Goal: Task Accomplishment & Management: Complete application form

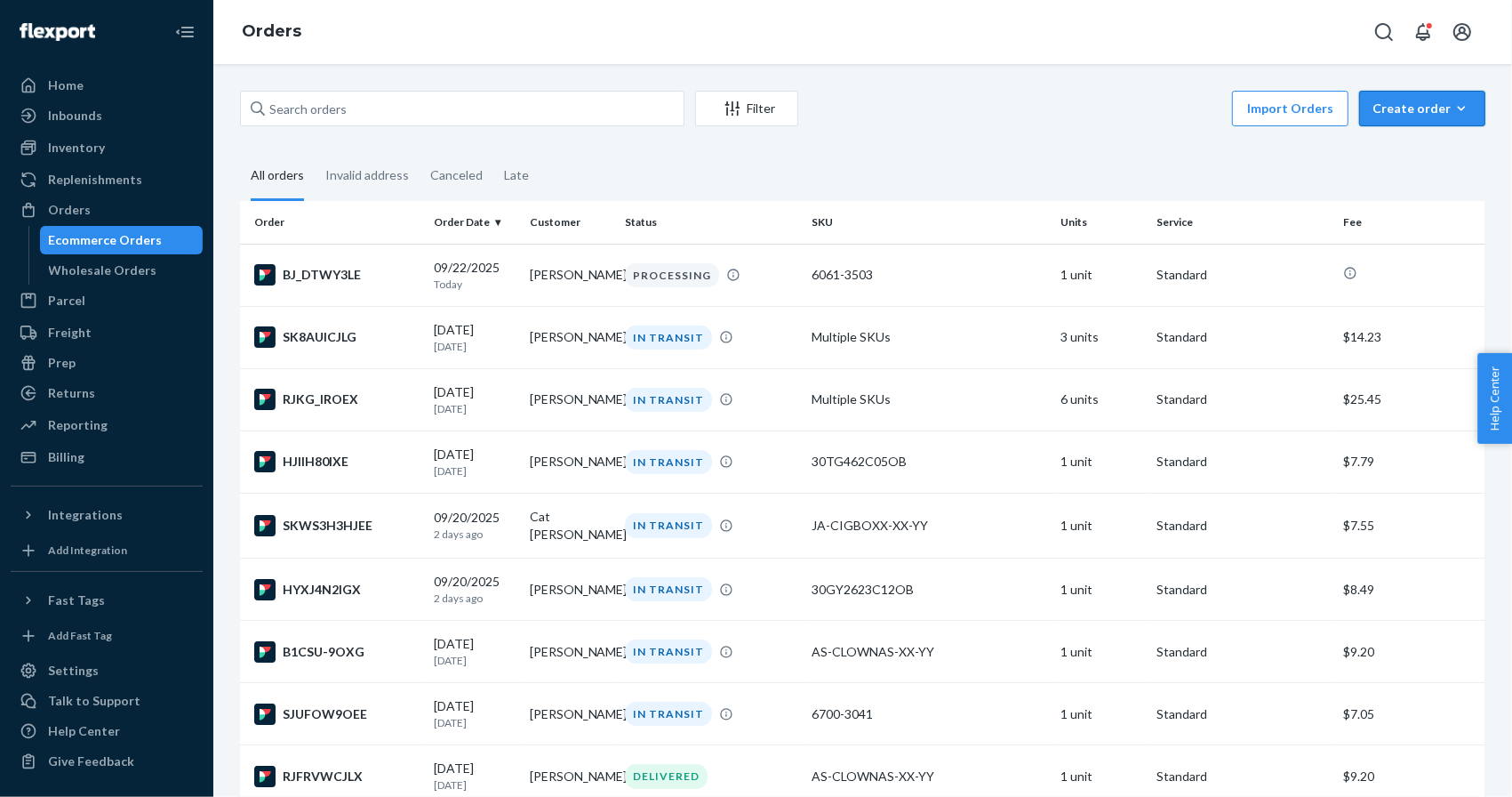
click at [1421, 106] on div "Create order" at bounding box center [1422, 108] width 99 height 18
click at [1408, 138] on button "Ecommerce order" at bounding box center [1391, 129] width 158 height 38
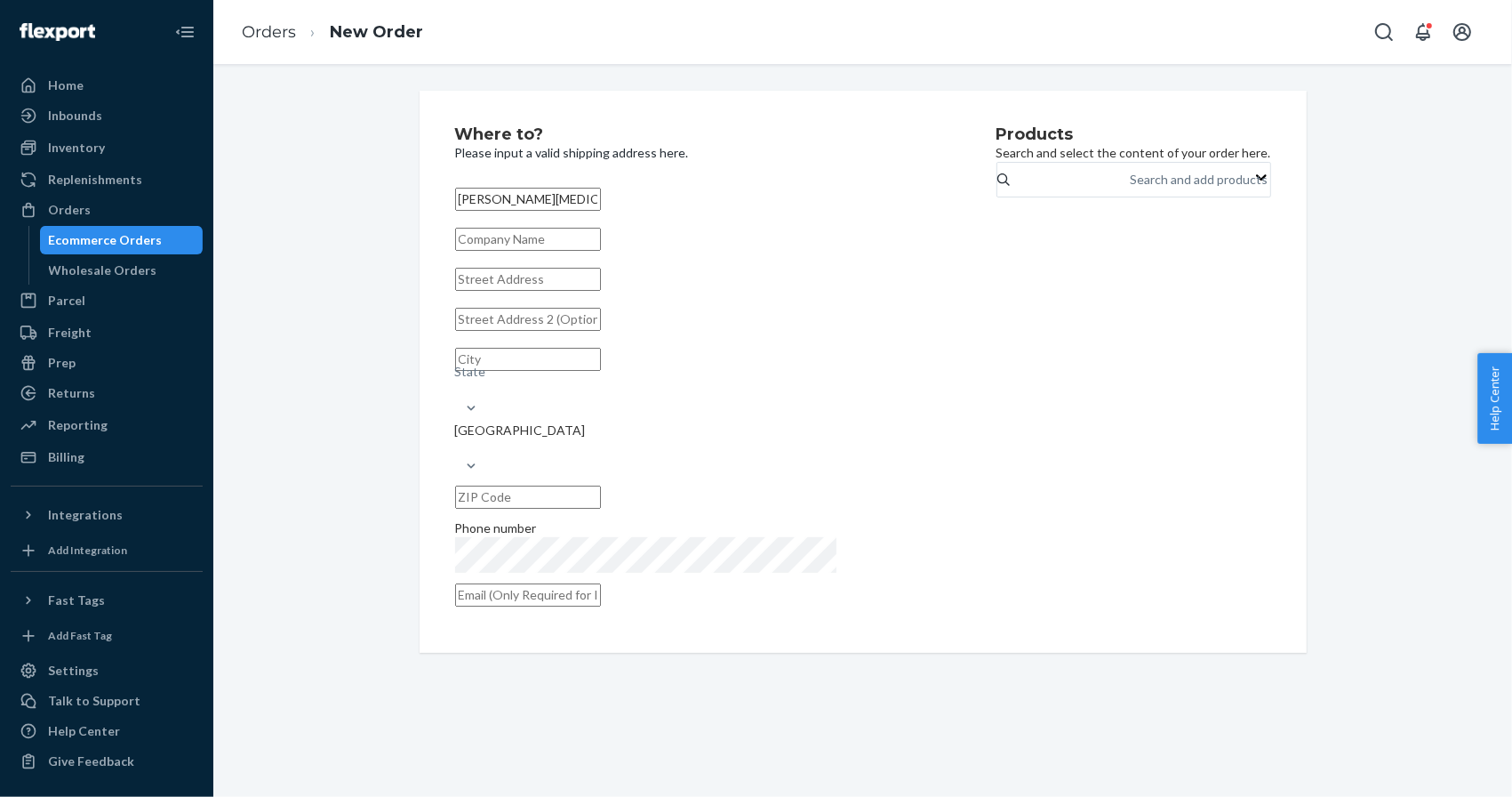
type input "Katelyn Lipoma"
click at [545, 290] on input "text" at bounding box center [528, 280] width 146 height 23
paste input "7624 Northfield Drive North Richland Hills TX 76182 United States"
type input "7624 Northfield Drive North Richland Hills TX 76182 United States"
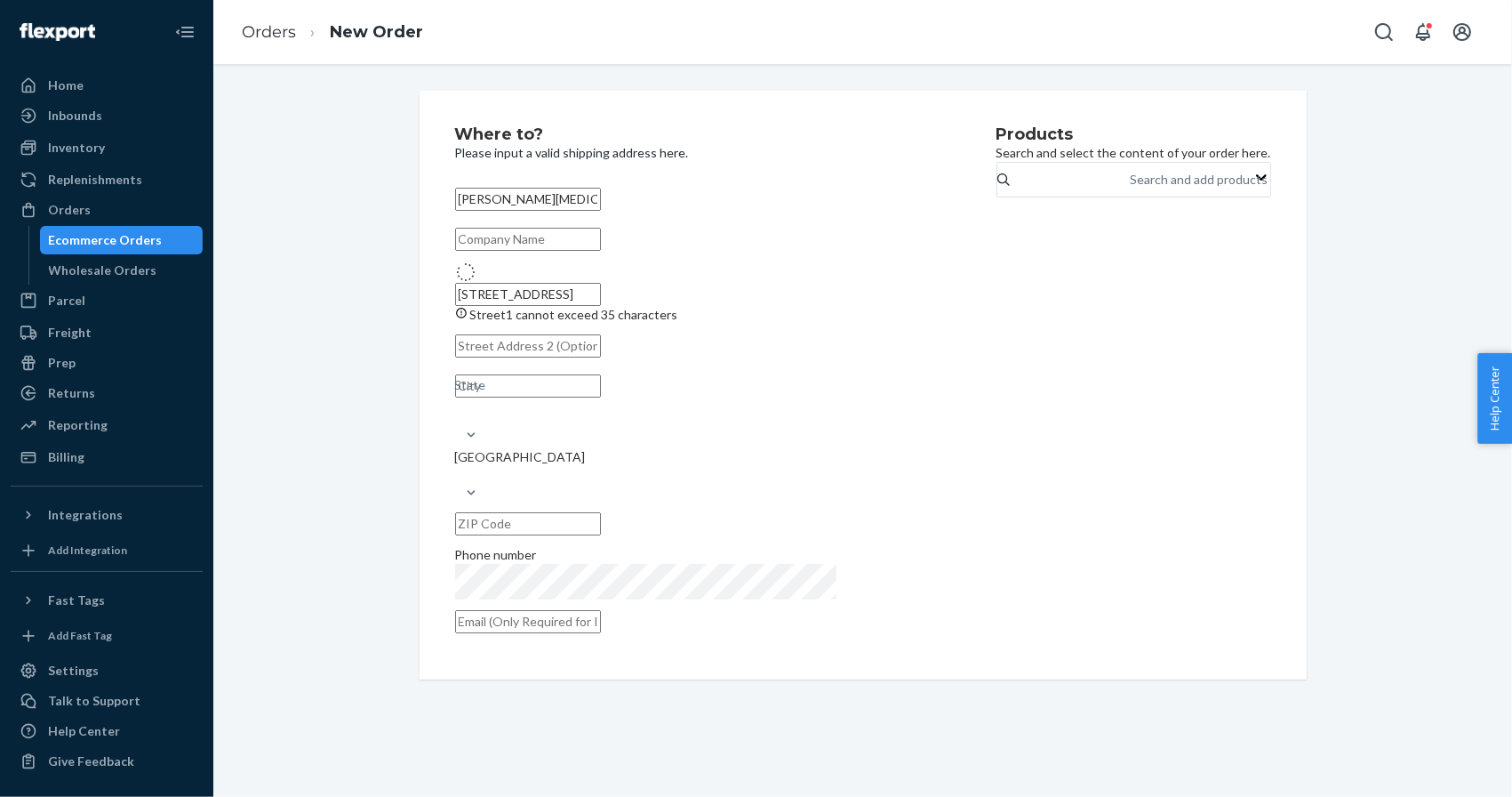
type input "North Richland Hills"
type input "76182"
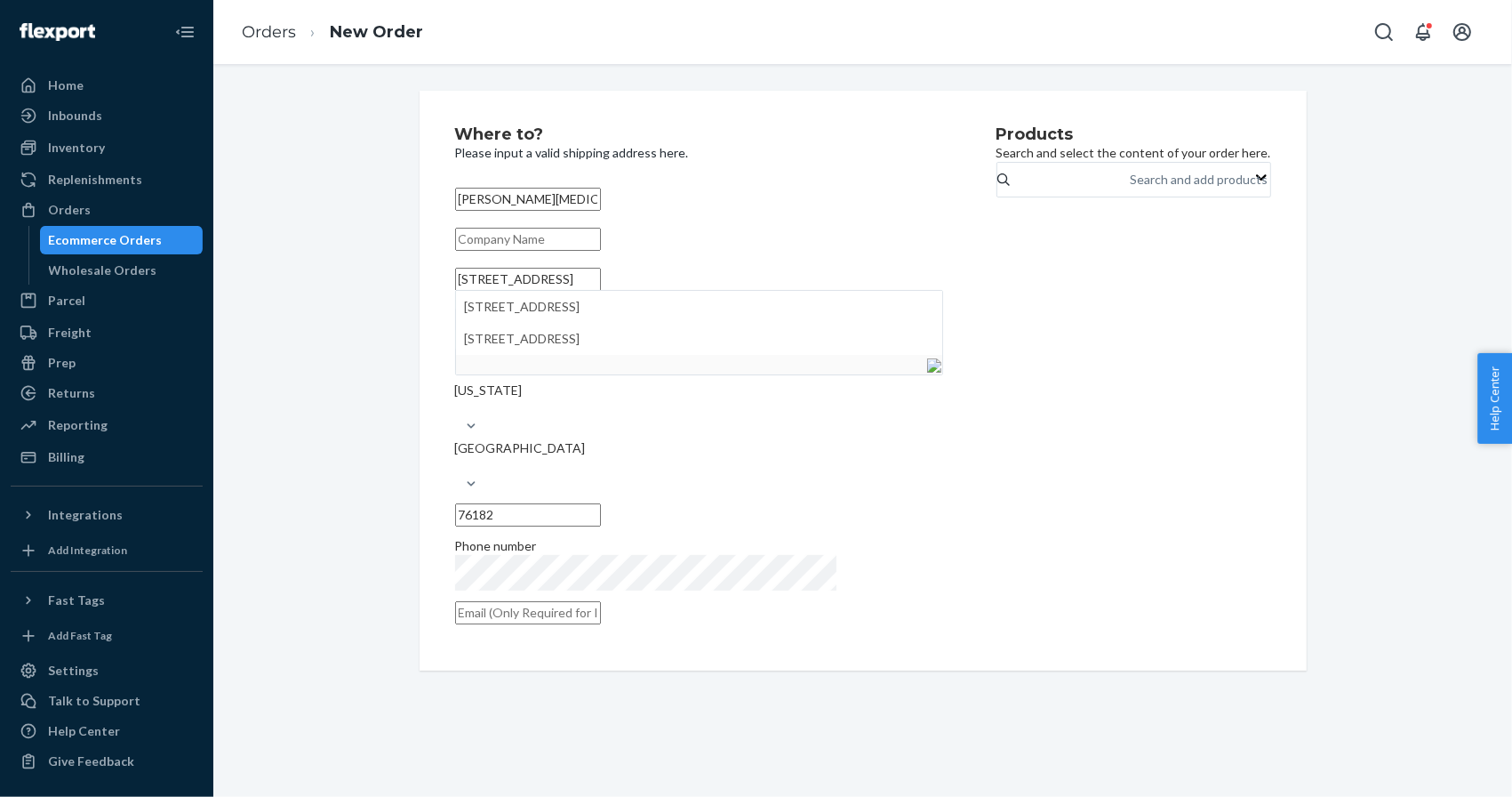
scroll to position [0, 0]
type input "7624 Northfield Dr"
click at [407, 259] on div "Where to? Please input a valid shipping address here. Katelyn Lipoma 7624 North…" at bounding box center [863, 380] width 914 height 580
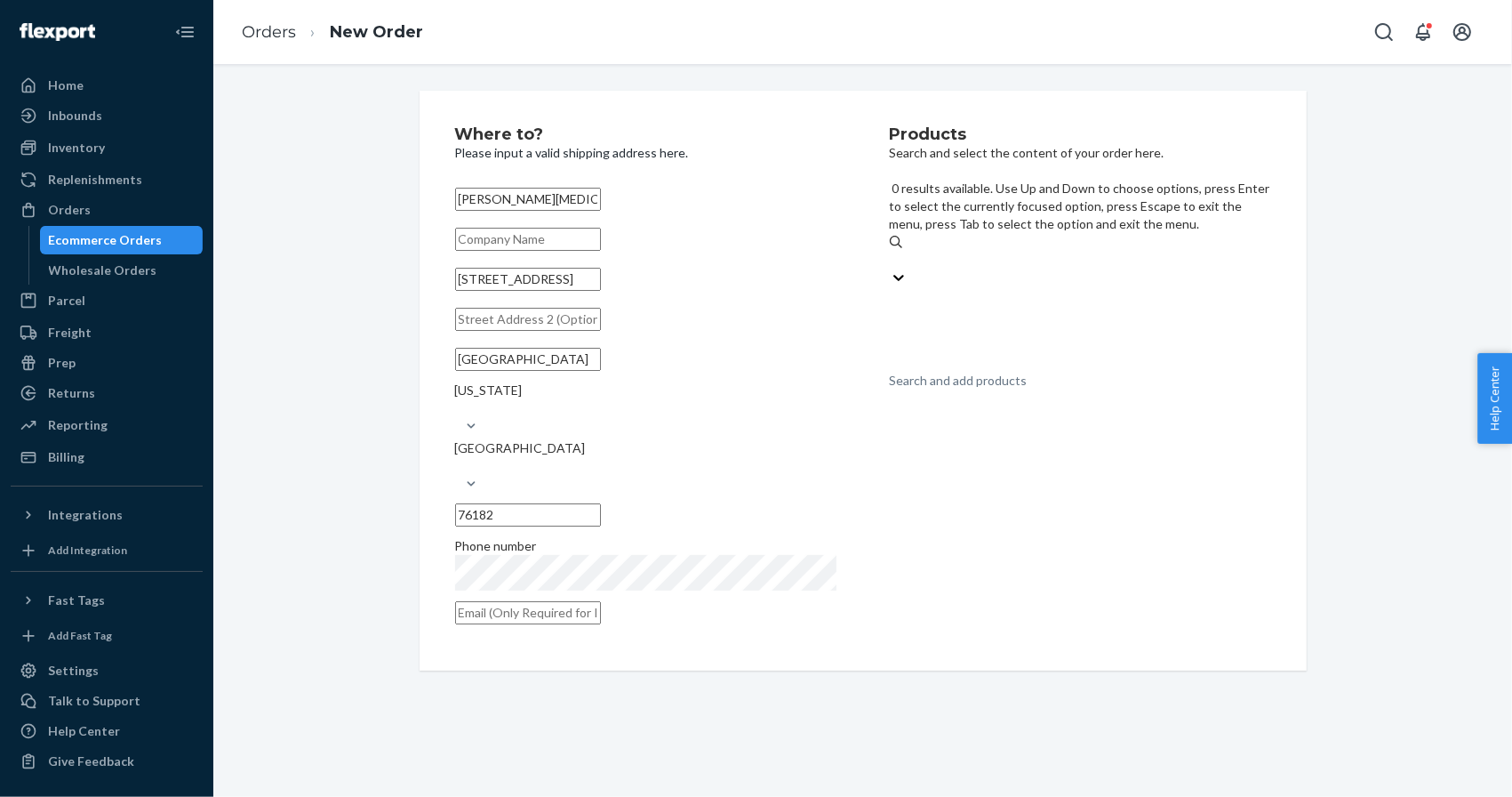
click at [995, 371] on div "Search and add products" at bounding box center [958, 380] width 137 height 18
click at [891, 250] on input "0 results available. Use Up and Down to choose options, press Enter to select t…" at bounding box center [890, 259] width 2 height 18
paste input "JA-CIGBOXX-XX-YY"
type input "JA-CIGBOXX-XX-YY"
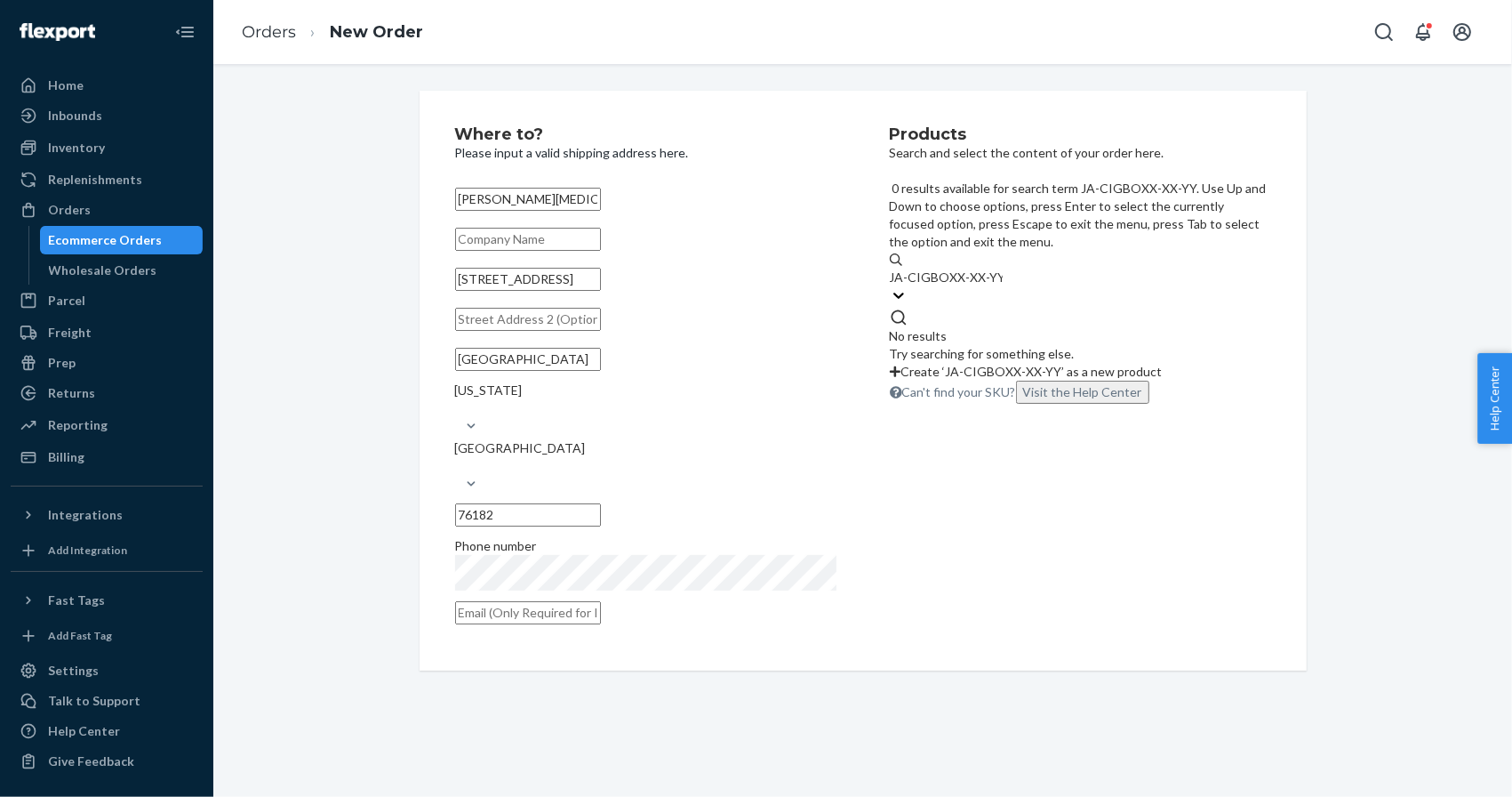
click at [980, 269] on input "JA-CIGBOXX-XX-YY" at bounding box center [946, 278] width 113 height 18
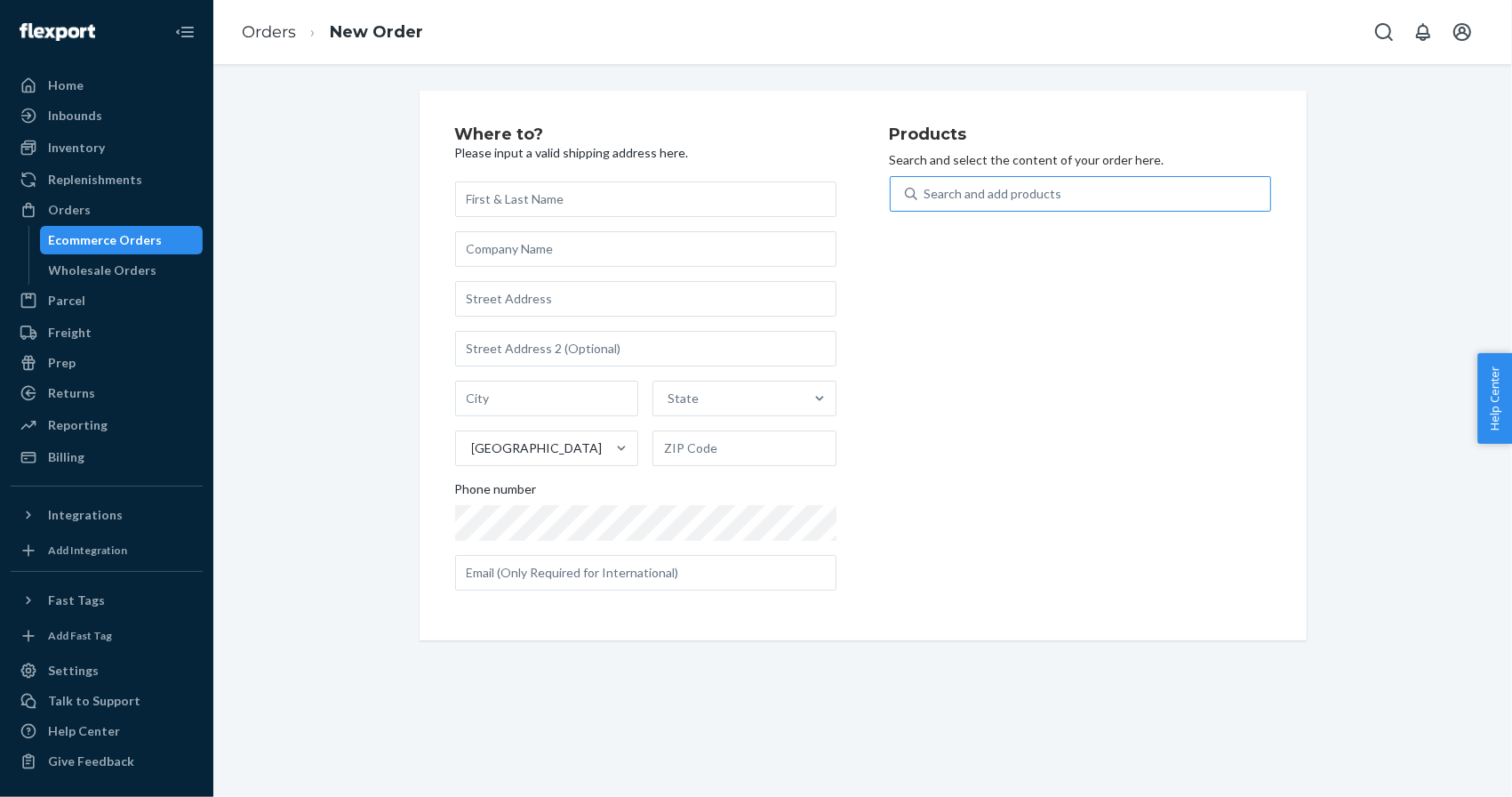
click at [954, 196] on div "Search and add products" at bounding box center [993, 194] width 137 height 18
click at [926, 196] on input "Search and add products" at bounding box center [926, 194] width 2 height 18
paste input "JA-CIGBOXX-XX-YY"
type input "JA-CIGBOXX-XX-YY"
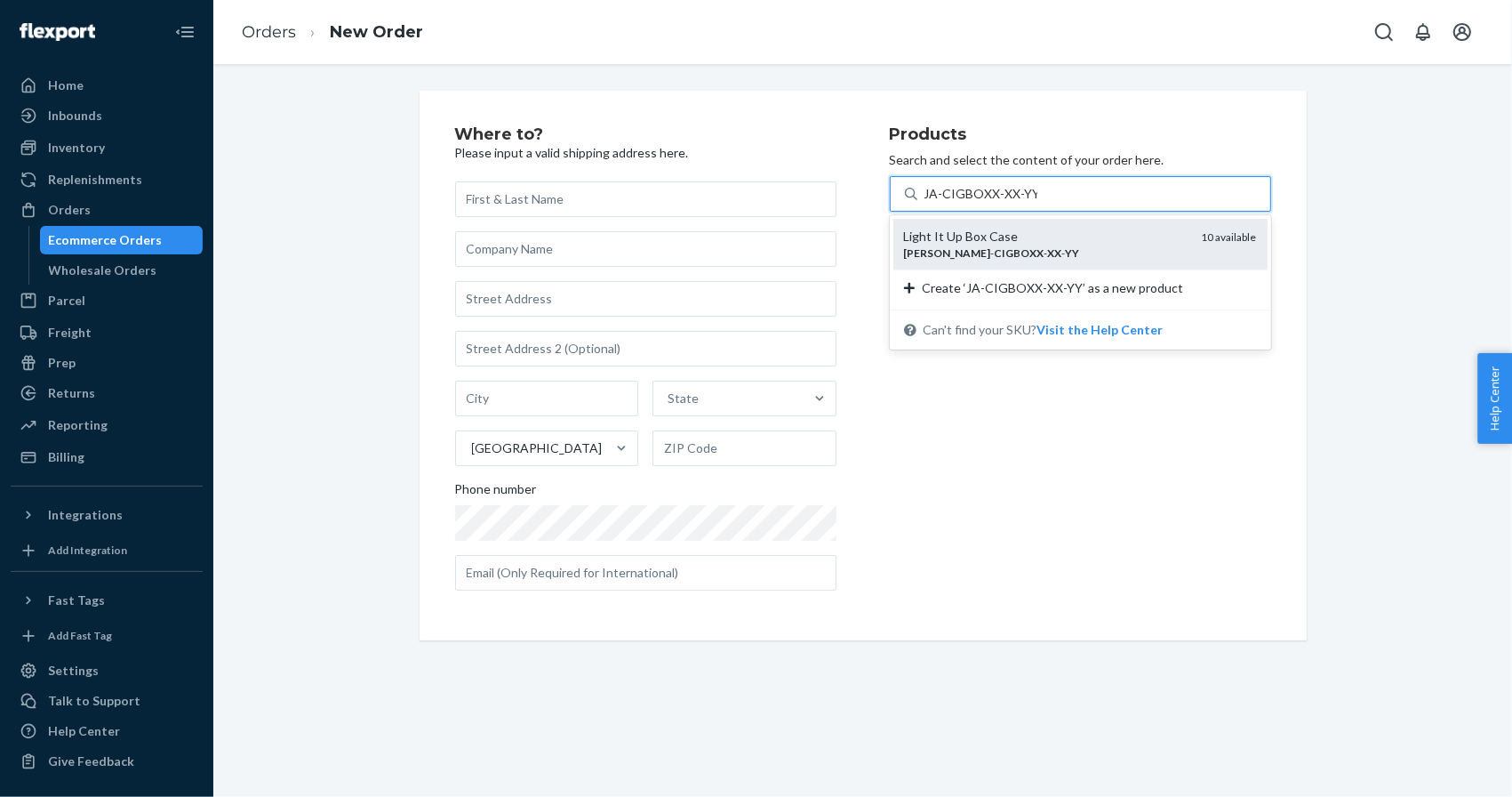
click at [942, 237] on div "Light It Up Box Case" at bounding box center [1045, 237] width 284 height 18
click at [942, 203] on input "JA-CIGBOXX-XX-YY" at bounding box center [981, 194] width 113 height 18
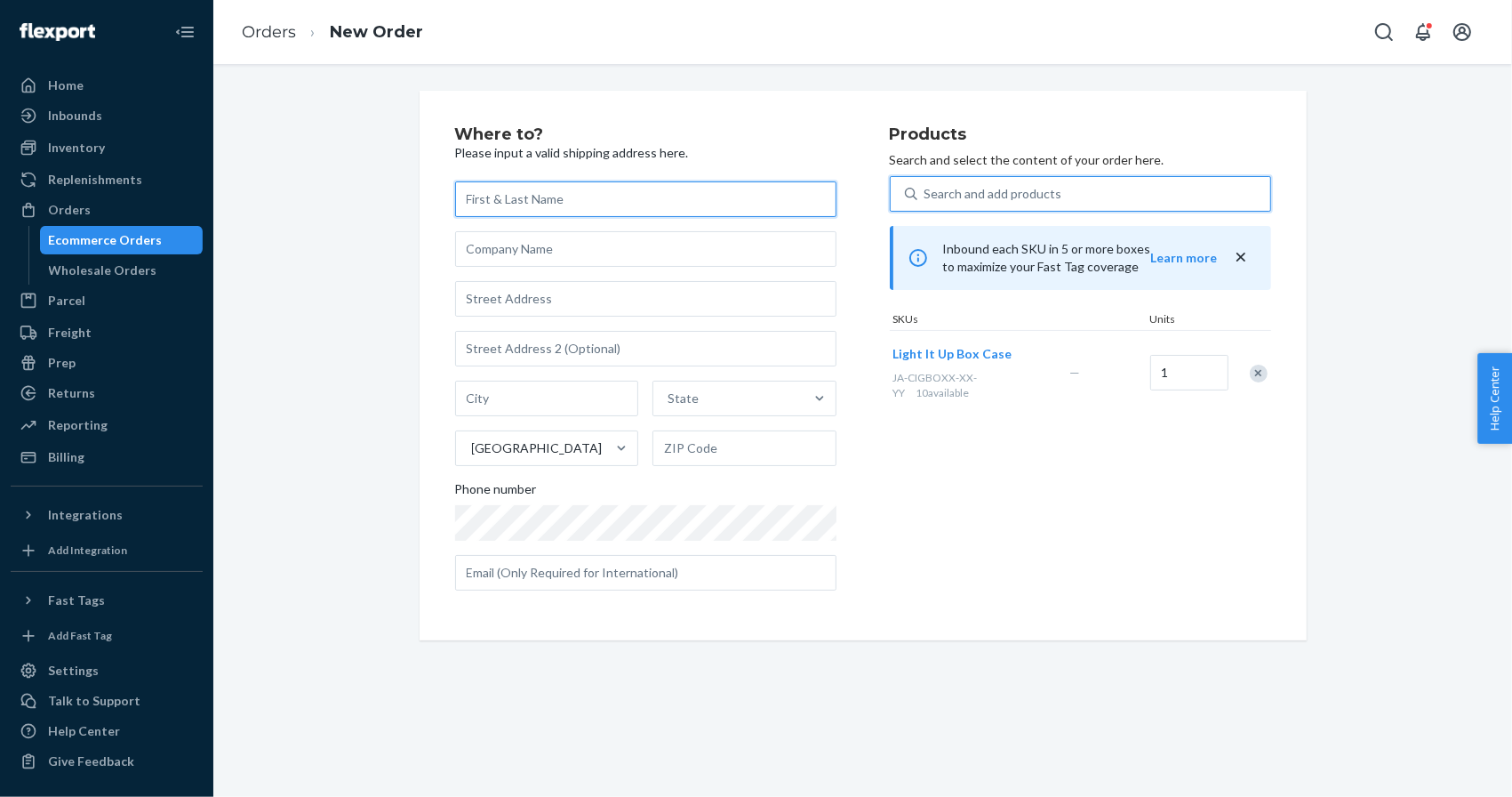
click at [562, 209] on input "text" at bounding box center [645, 199] width 381 height 36
paste input "Katelyn Lipoma"
type input "Katelyn Lipoma"
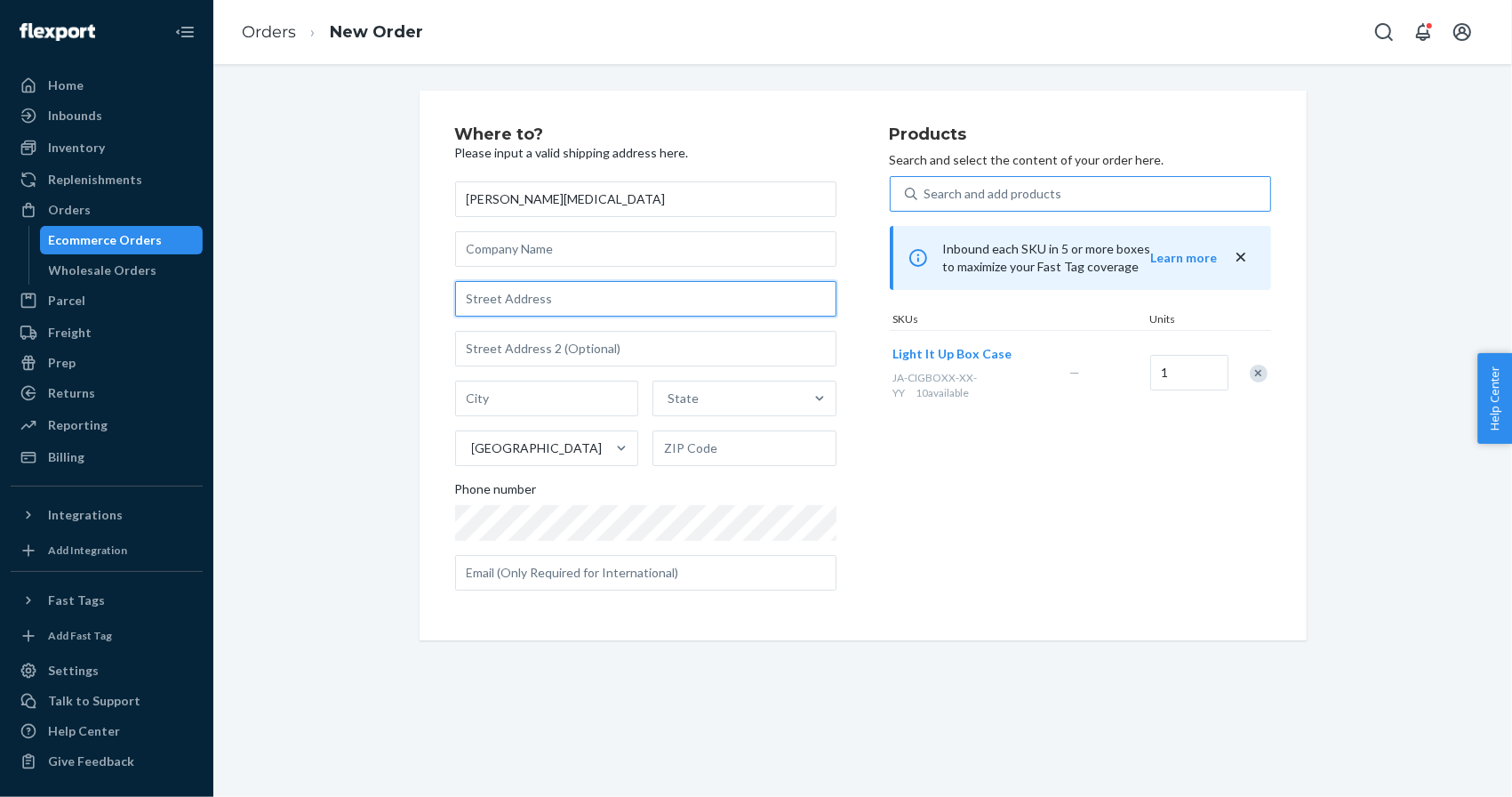
click at [502, 313] on input "text" at bounding box center [645, 298] width 381 height 36
paste input "7624 Northfield Drive North Richland Hills TX 76182 United States"
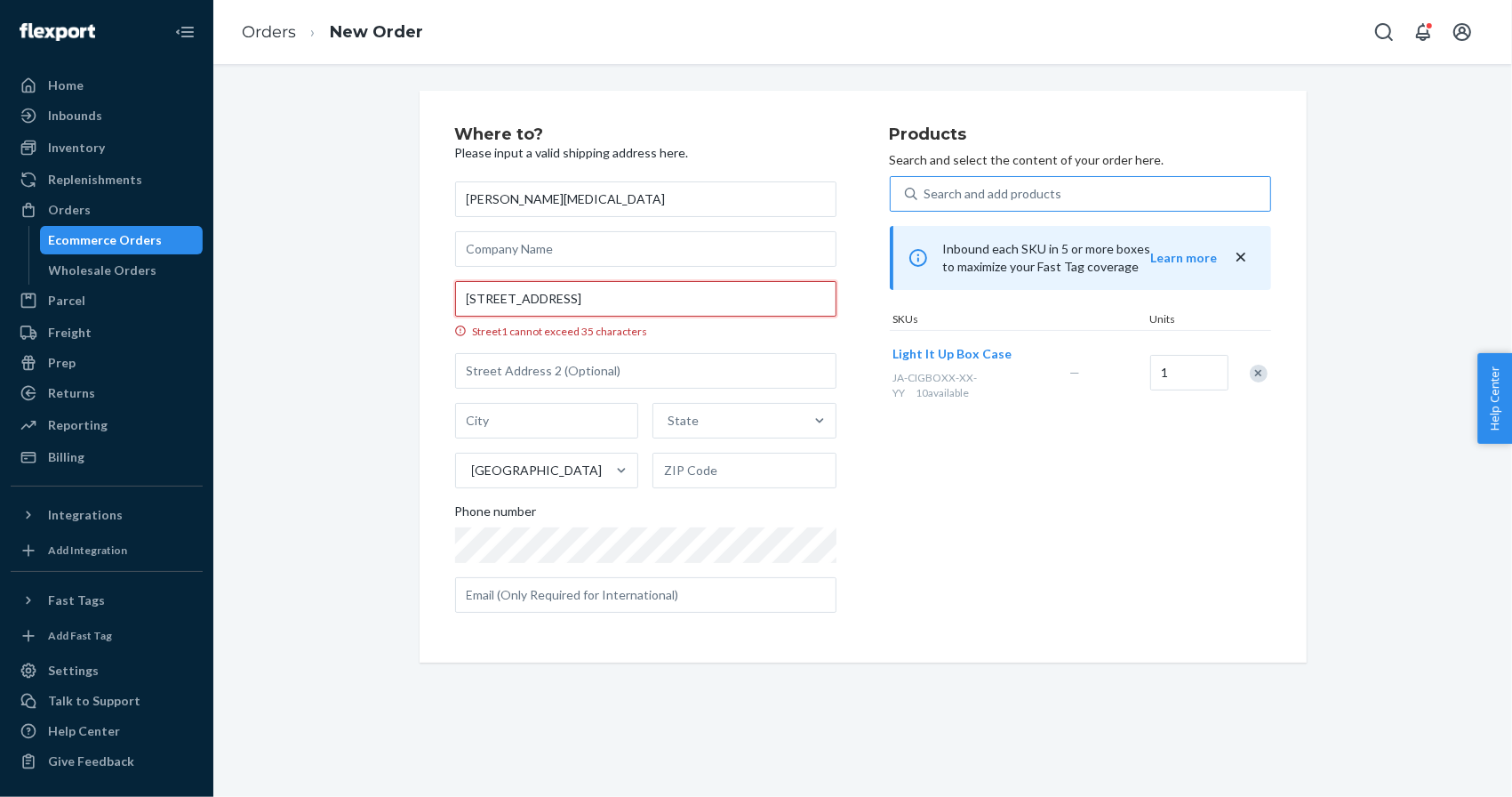
scroll to position [0, 30]
type input "7624 Northfield Dr"
type input "North Richland Hills"
type input "76182"
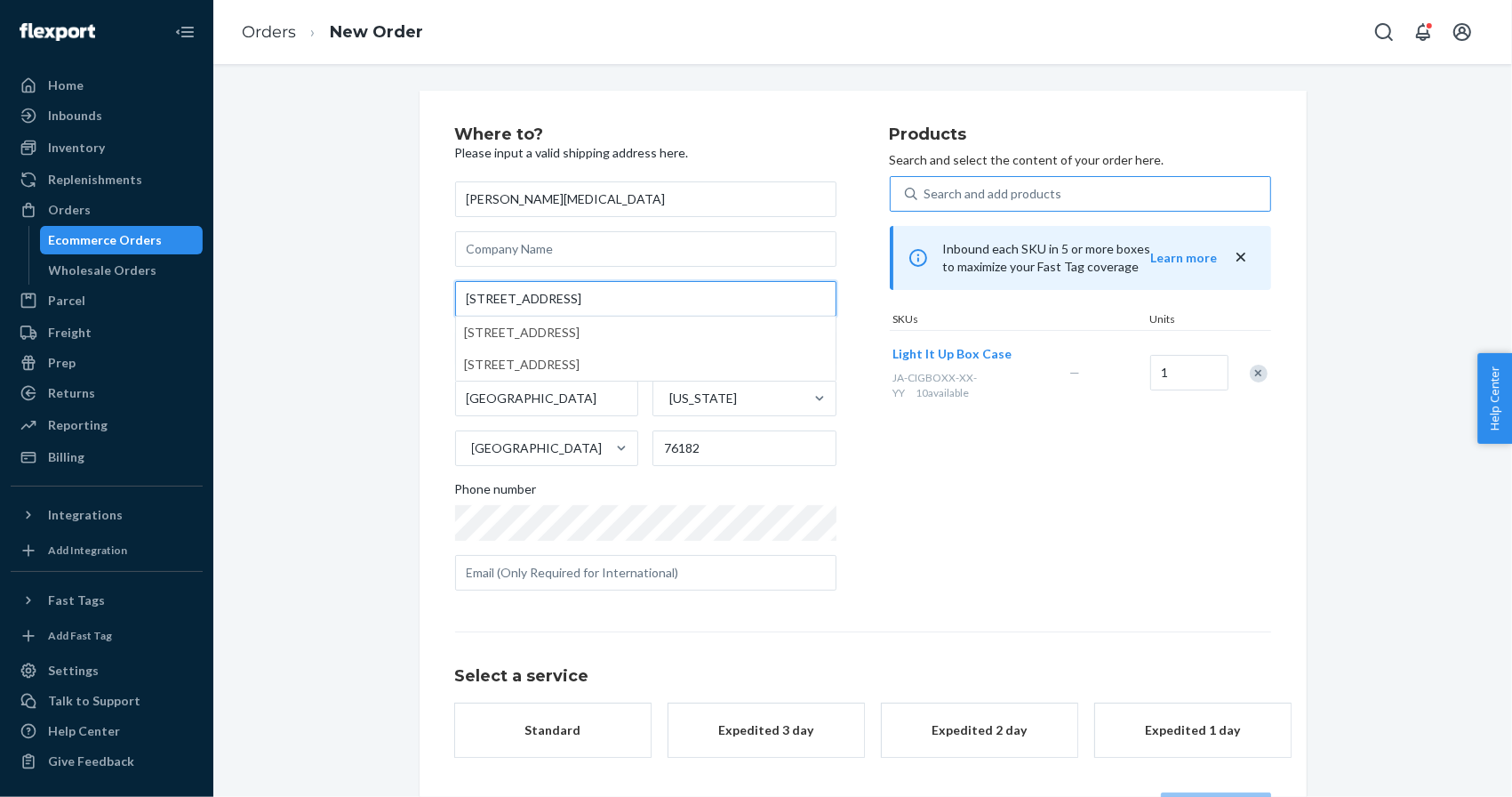
scroll to position [0, 0]
type input "7624 Northfield Dr"
click at [392, 255] on div "Where to? Please input a valid shipping address here. Katelyn Lipoma 7624 North…" at bounding box center [863, 476] width 1272 height 773
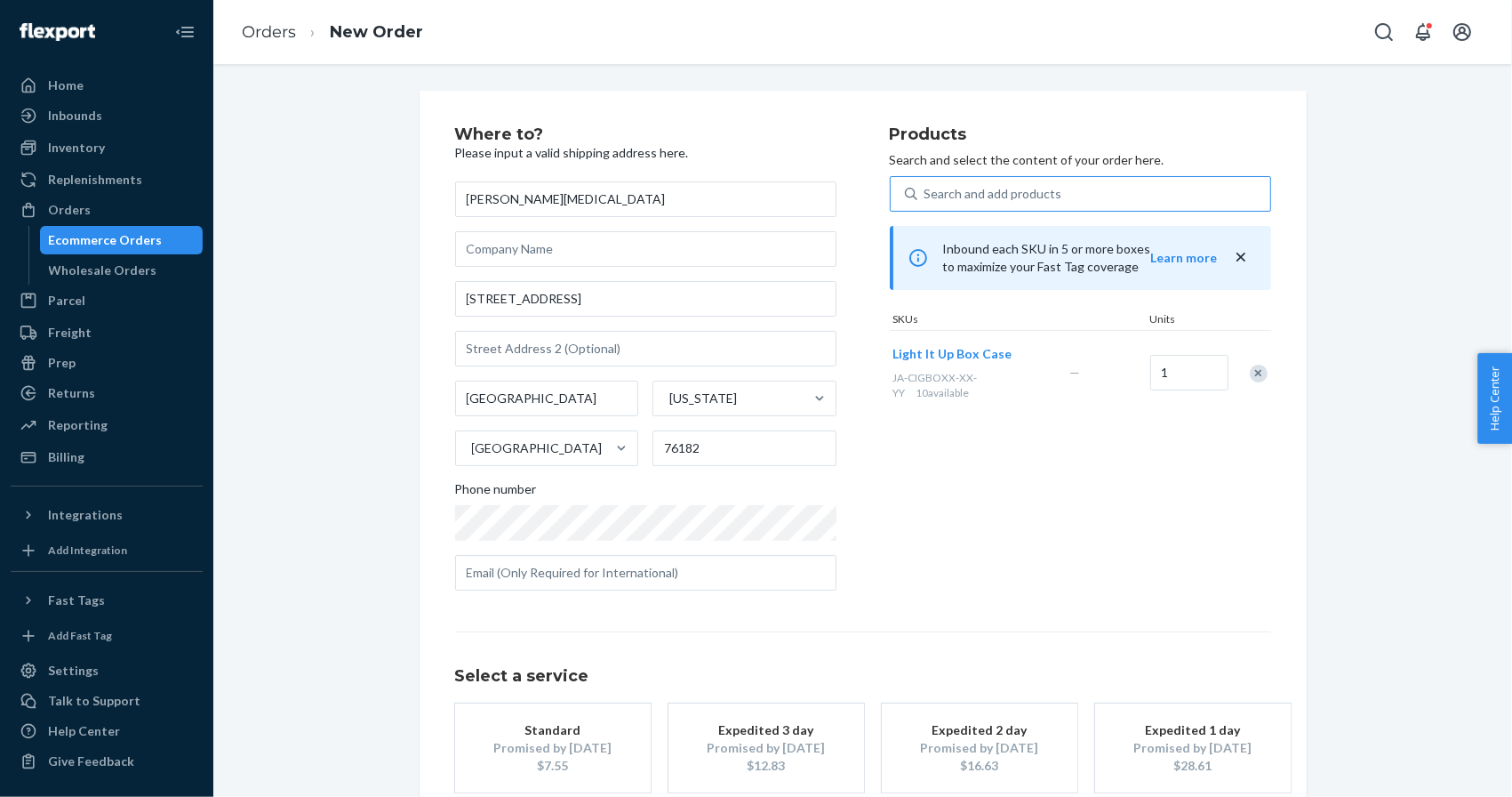
click at [538, 749] on div "Promised by Oct 2, 2025" at bounding box center [553, 747] width 142 height 18
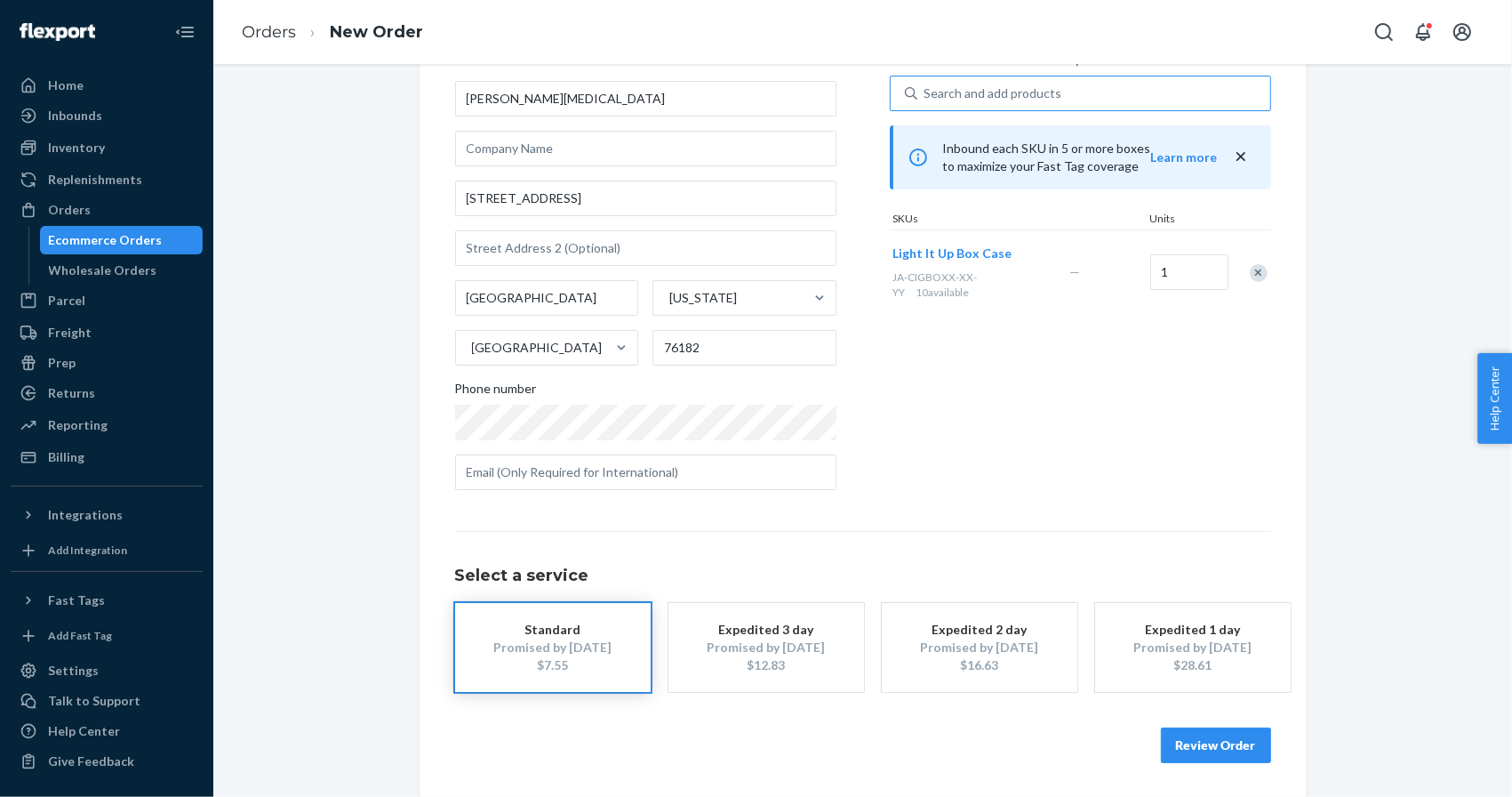
click at [1199, 744] on button "Review Order" at bounding box center [1216, 744] width 110 height 36
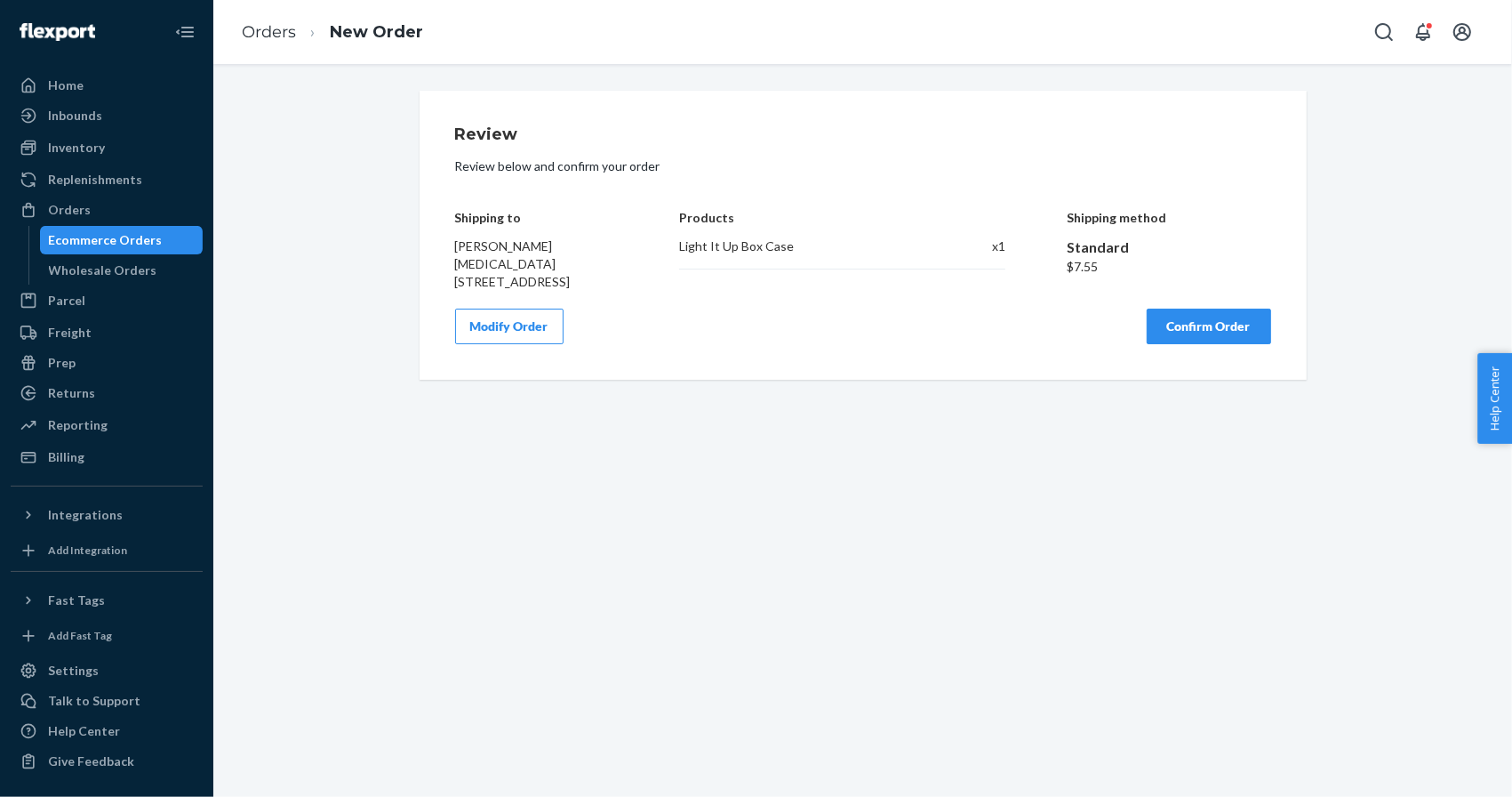
scroll to position [0, 0]
click at [1182, 336] on button "Confirm Order" at bounding box center [1209, 326] width 125 height 36
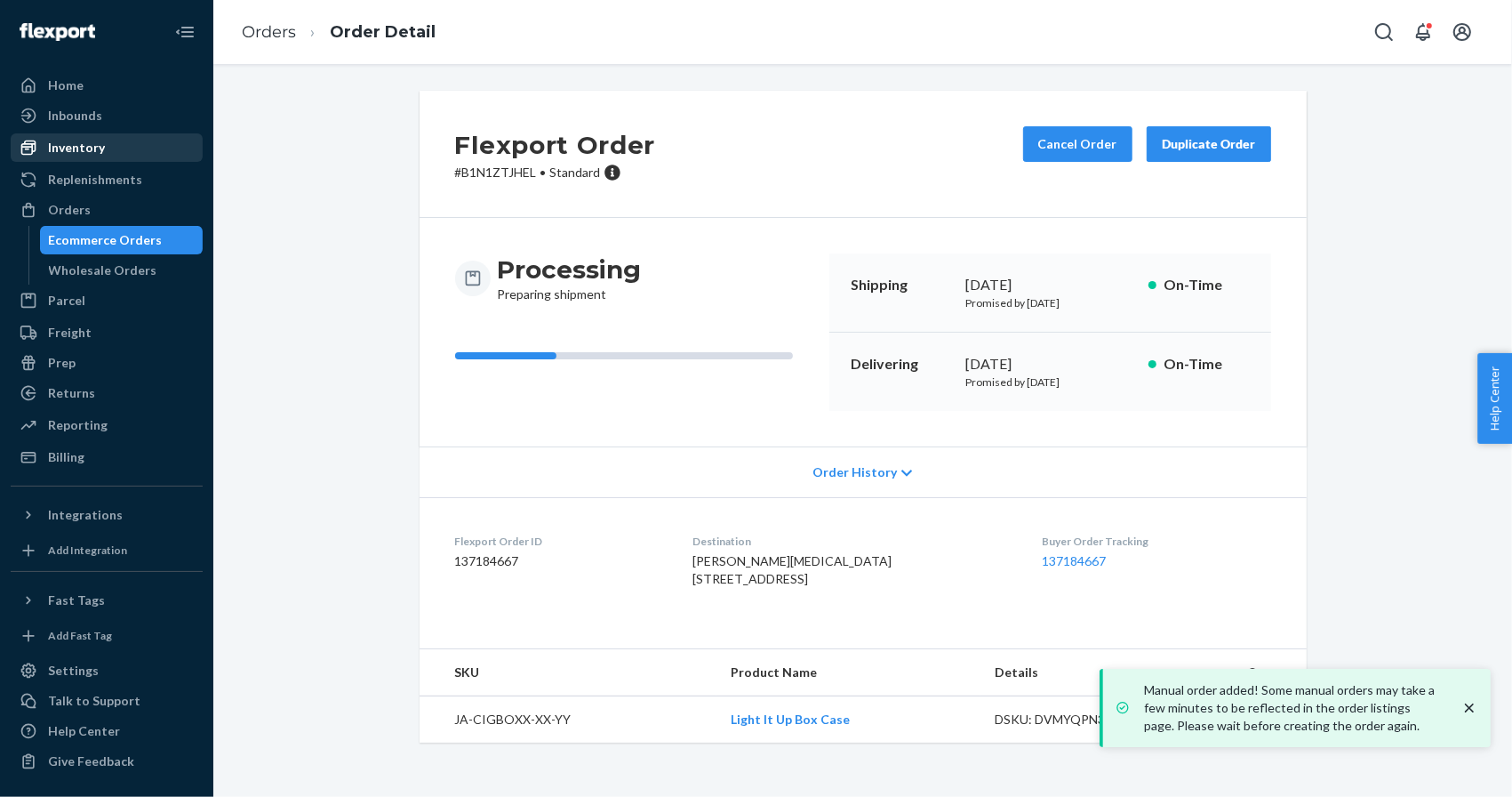
click at [122, 155] on div "Inventory" at bounding box center [106, 148] width 188 height 25
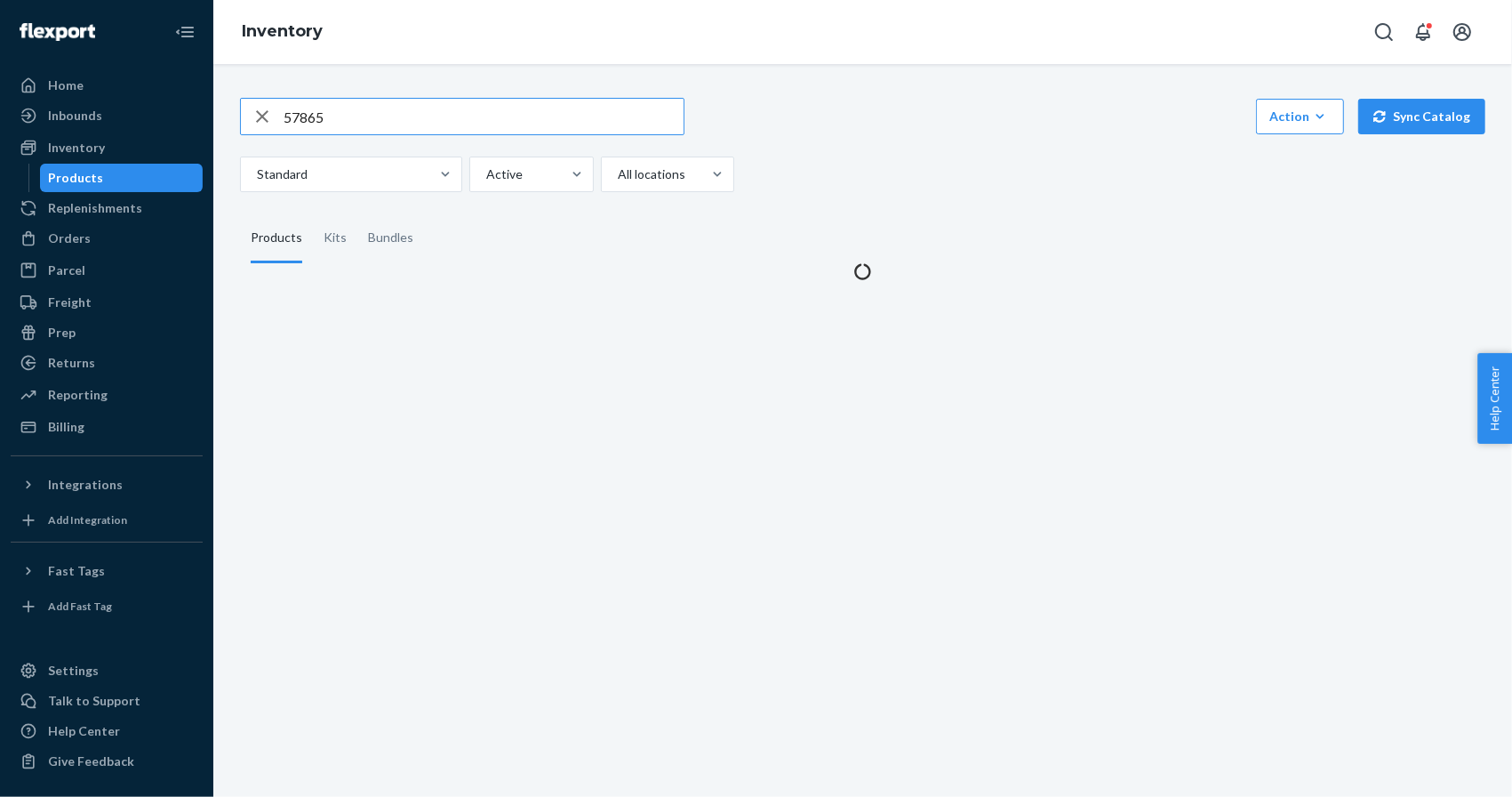
type input "57865"
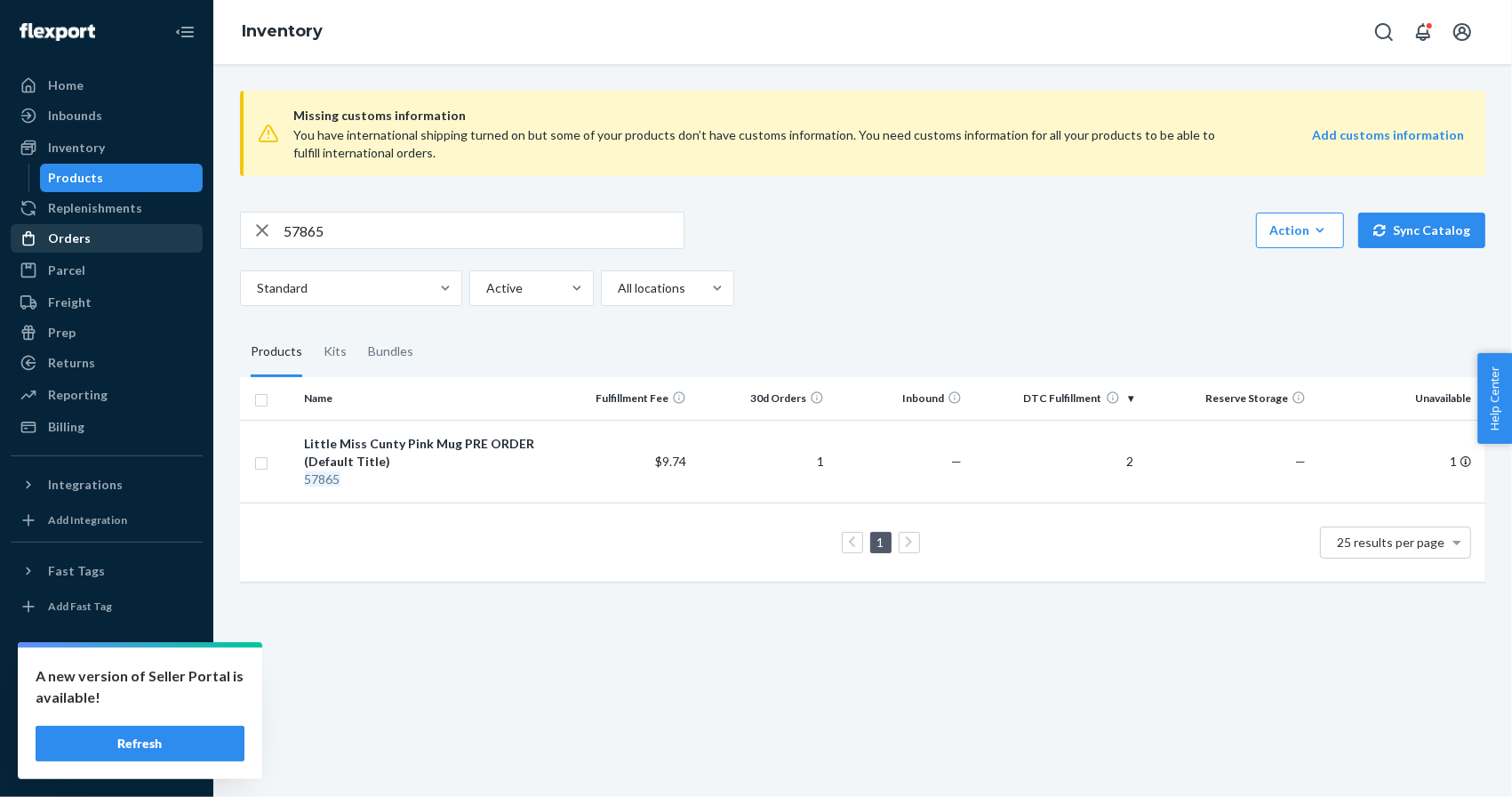
click at [78, 244] on div "Orders" at bounding box center [69, 238] width 43 height 18
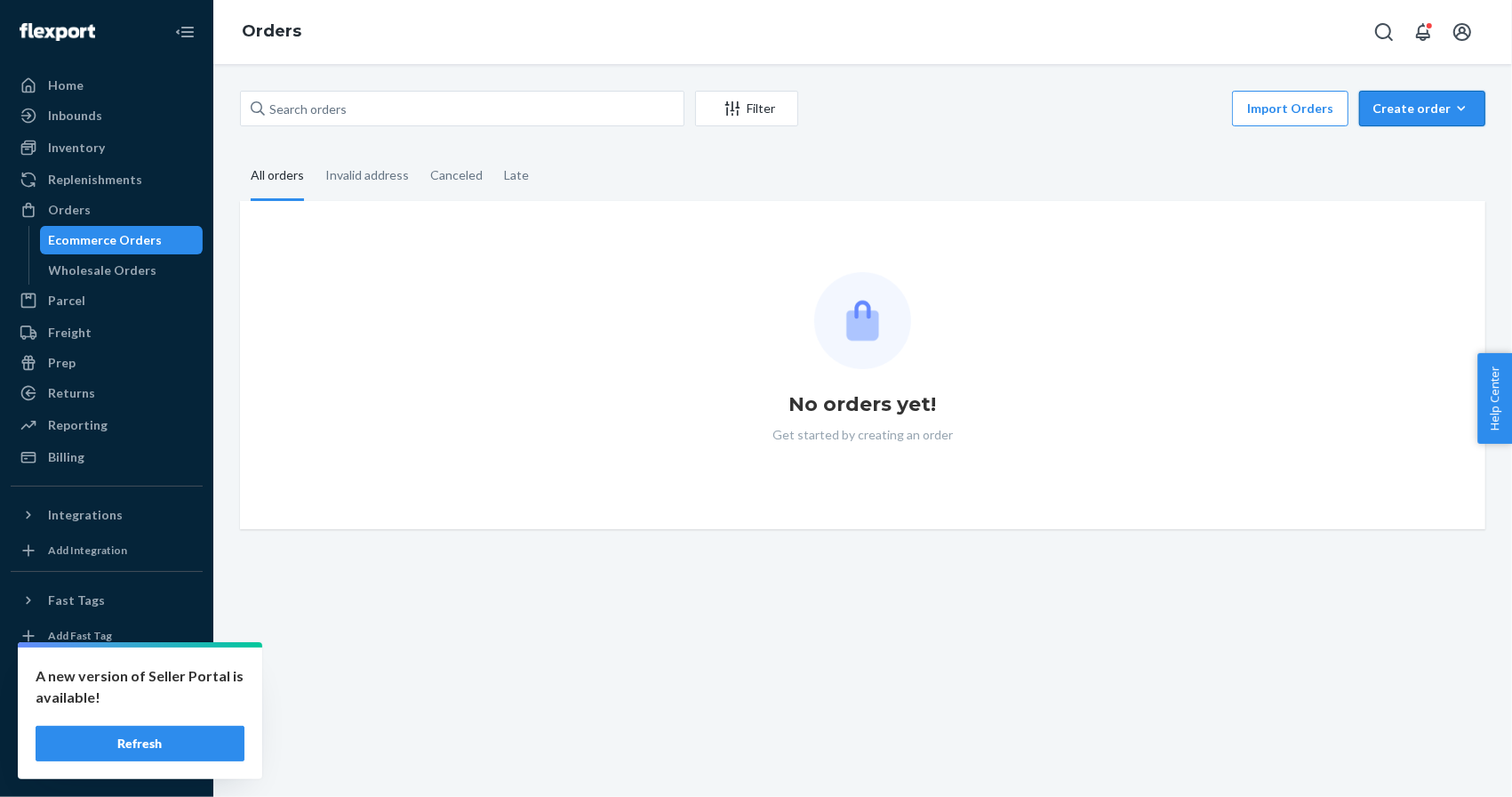
click at [1428, 115] on div "Create order" at bounding box center [1422, 108] width 99 height 18
click at [1418, 147] on span "Ecommerce order" at bounding box center [1432, 151] width 110 height 13
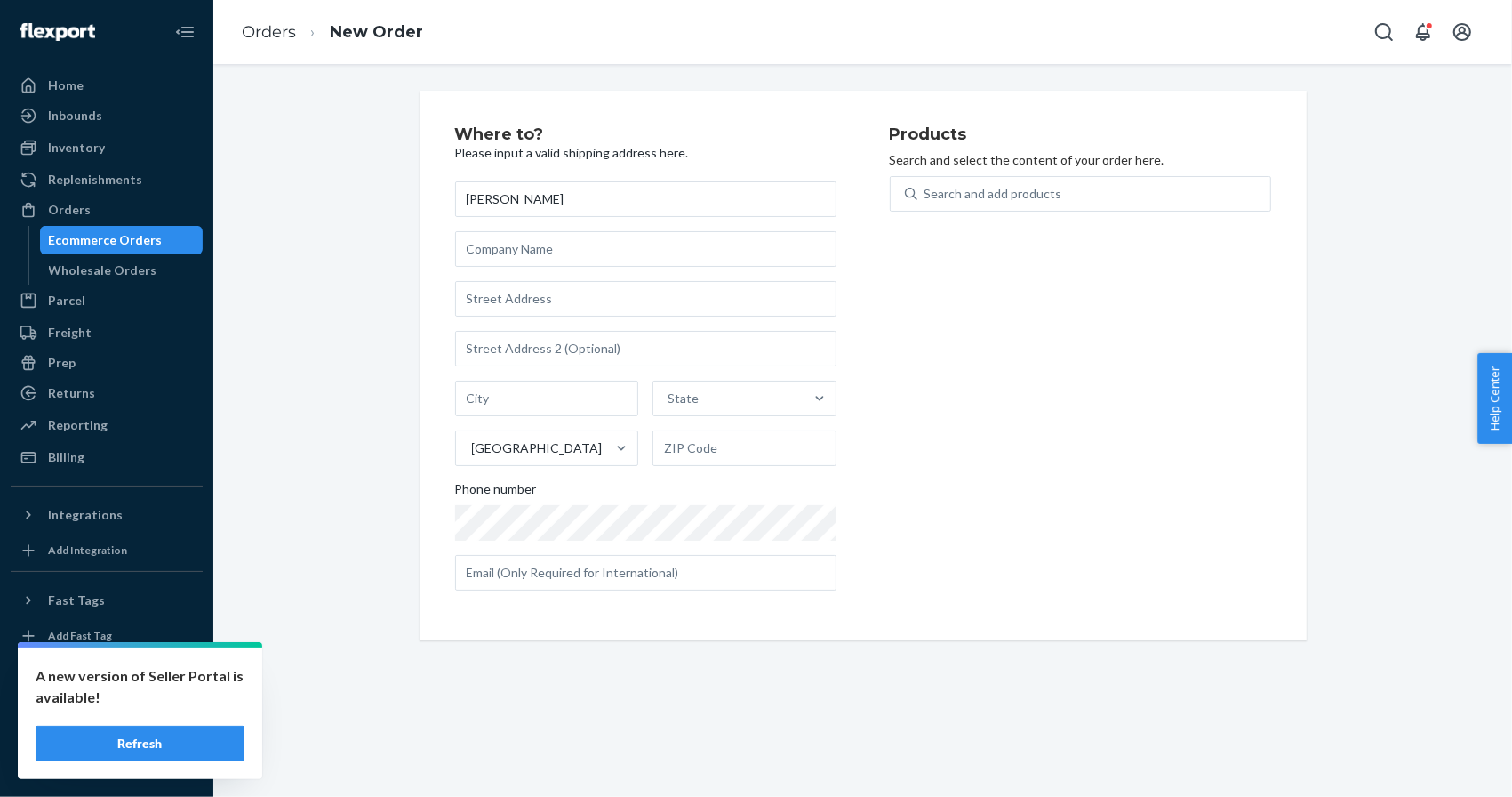
type input "bailey touchton"
click at [498, 300] on input "text" at bounding box center [645, 298] width 381 height 36
paste input "131 saddle drive hendersonville TN 37075 United States"
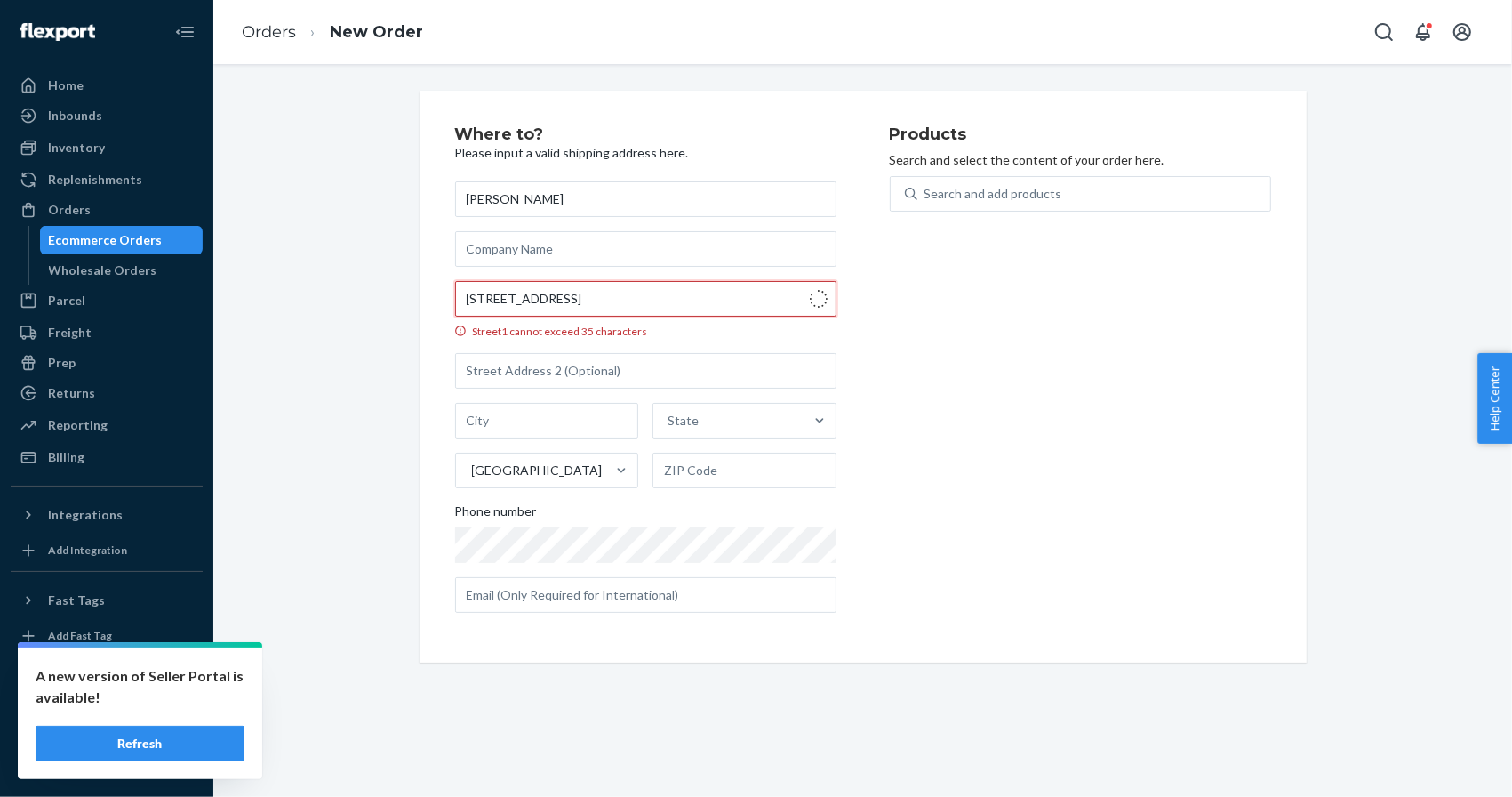
type input "131 Saddle Dr"
type input "Hendersonville"
type input "37075"
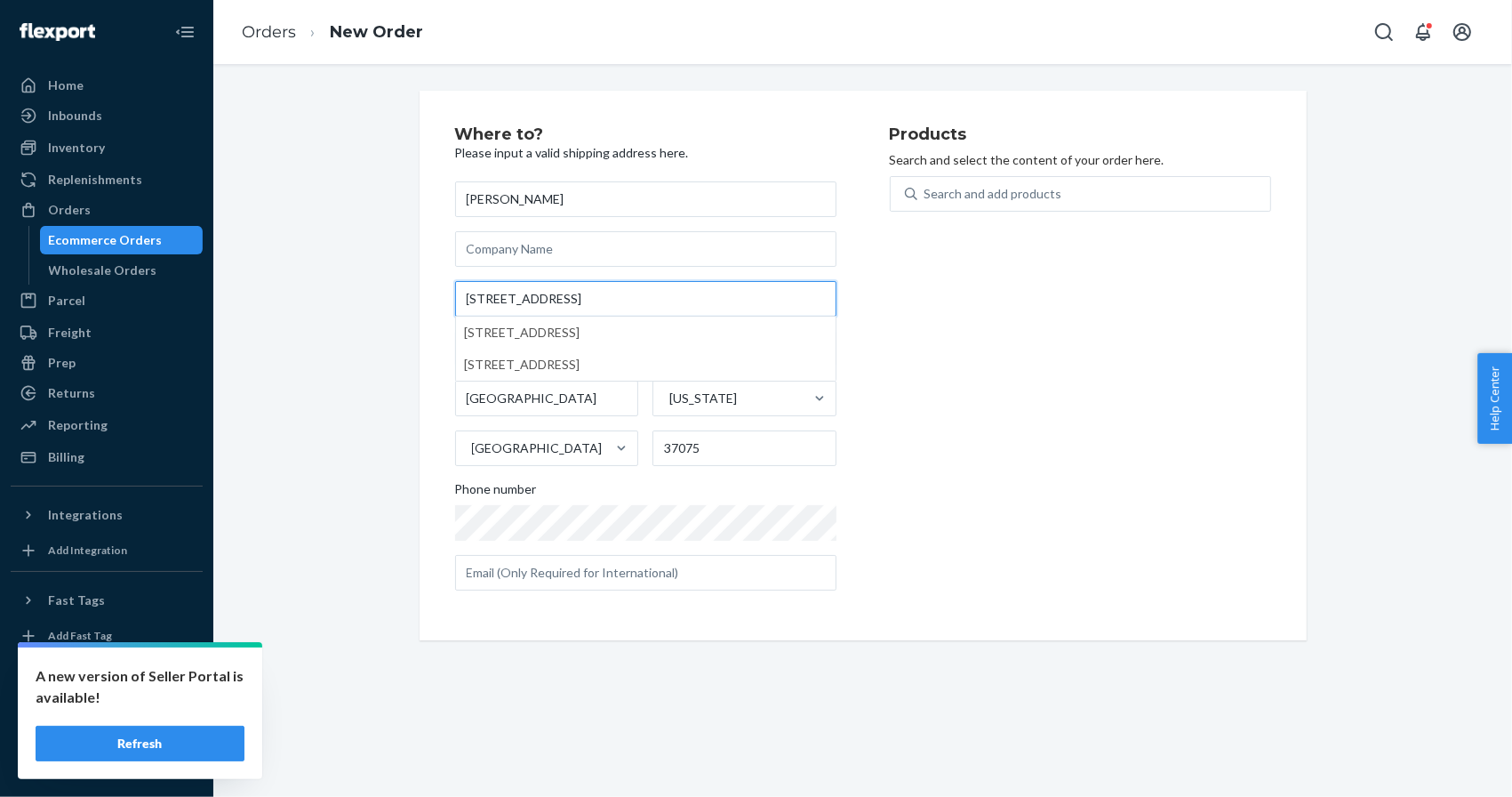
type input "131 Saddle Dr"
click at [386, 285] on div "Where to? Please input a valid shipping address here. bailey touchton 131 Saddl…" at bounding box center [863, 365] width 1272 height 550
click at [1019, 185] on div "Search and add products" at bounding box center [993, 194] width 137 height 18
click at [926, 185] on input "Search and add products" at bounding box center [926, 194] width 2 height 18
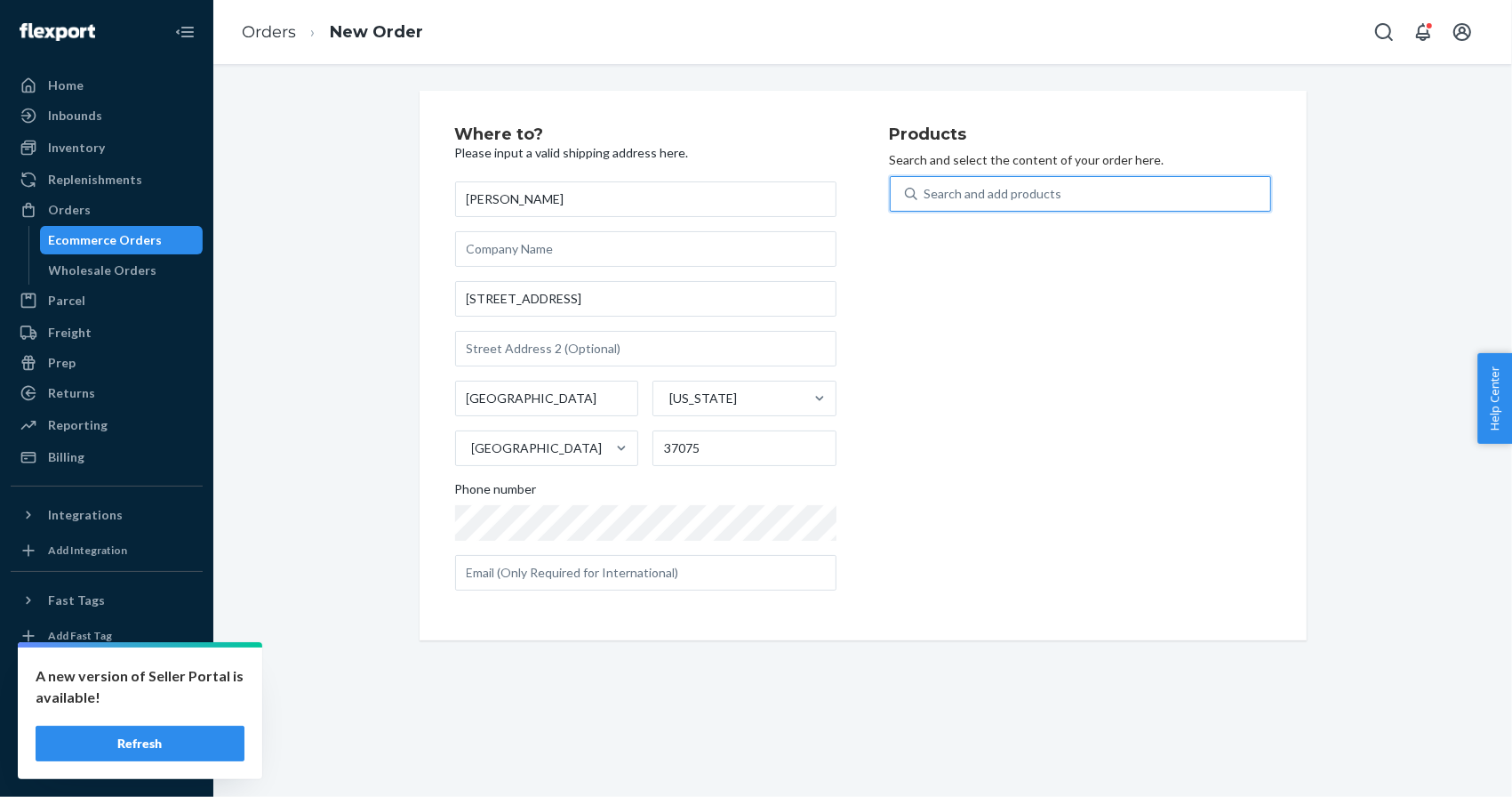
paste input "RUG-DOGG-01"
type input "RUG-DOGG-01"
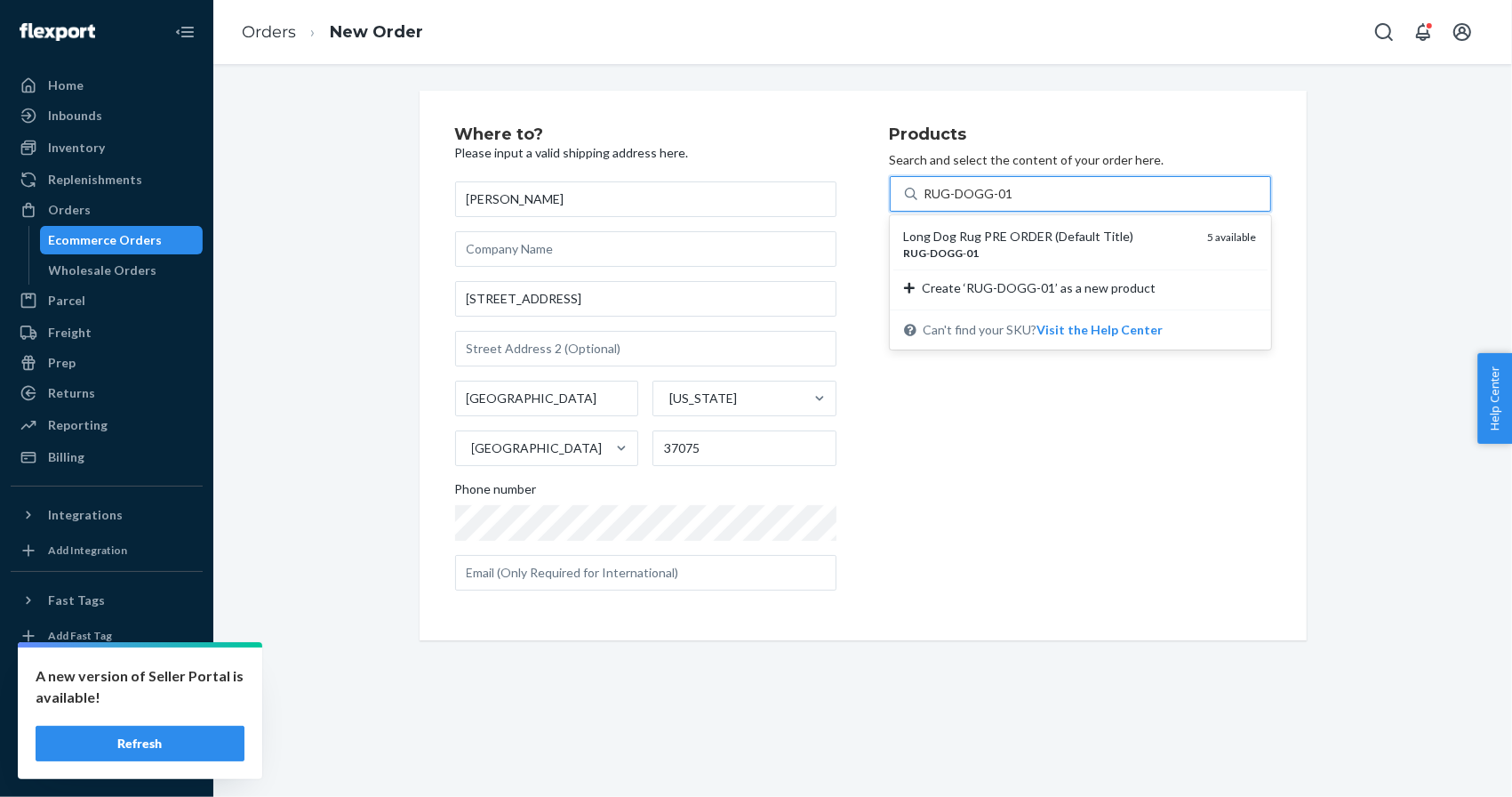
click at [1016, 240] on div "Long Dog Rug PRE ORDER (Default Title)" at bounding box center [1048, 237] width 289 height 18
click at [1012, 203] on input "RUG-DOGG-01" at bounding box center [968, 194] width 88 height 18
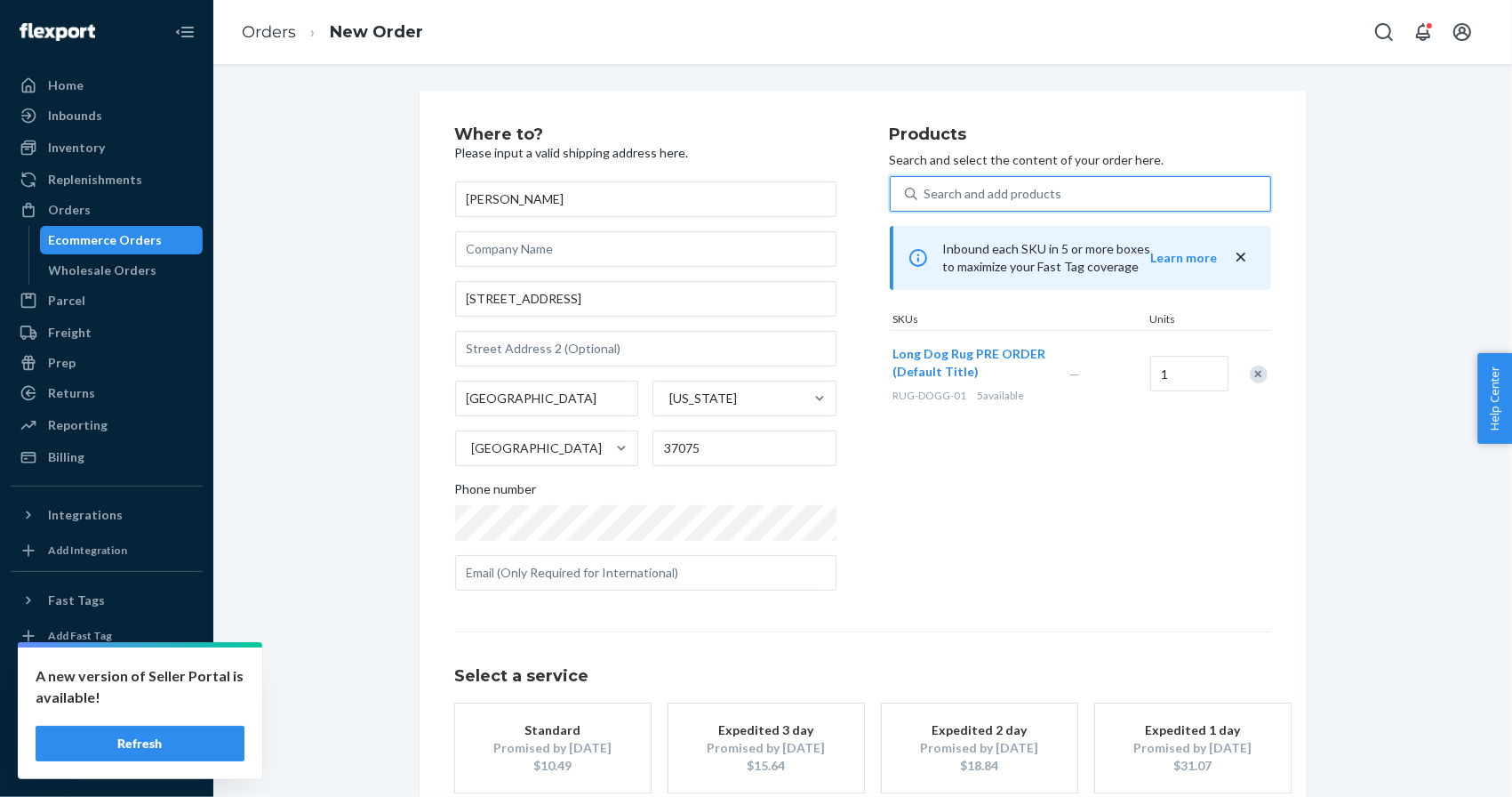
click at [1005, 198] on div "Search and add products" at bounding box center [993, 194] width 137 height 18
click at [926, 198] on input "0 results available. Select is focused ,type to refine list, press Down to open…" at bounding box center [926, 194] width 2 height 18
paste input "RUG-OLIV-E1"
type input "RUG-OLIV-E1"
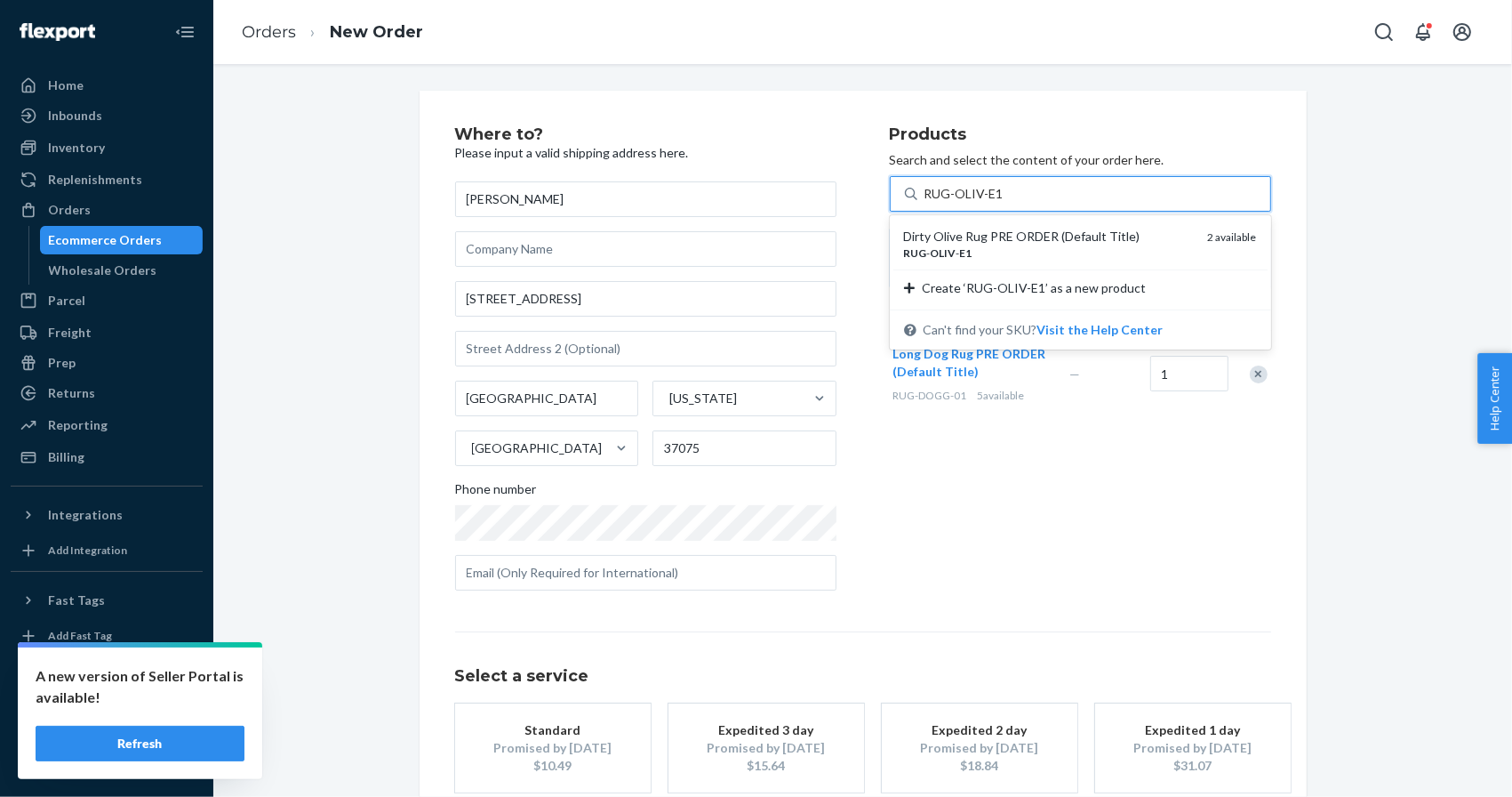
click at [993, 239] on div "Dirty Olive Rug PRE ORDER (Default Title)" at bounding box center [1048, 237] width 289 height 18
click at [993, 203] on input "RUG-OLIV-E1" at bounding box center [964, 194] width 79 height 18
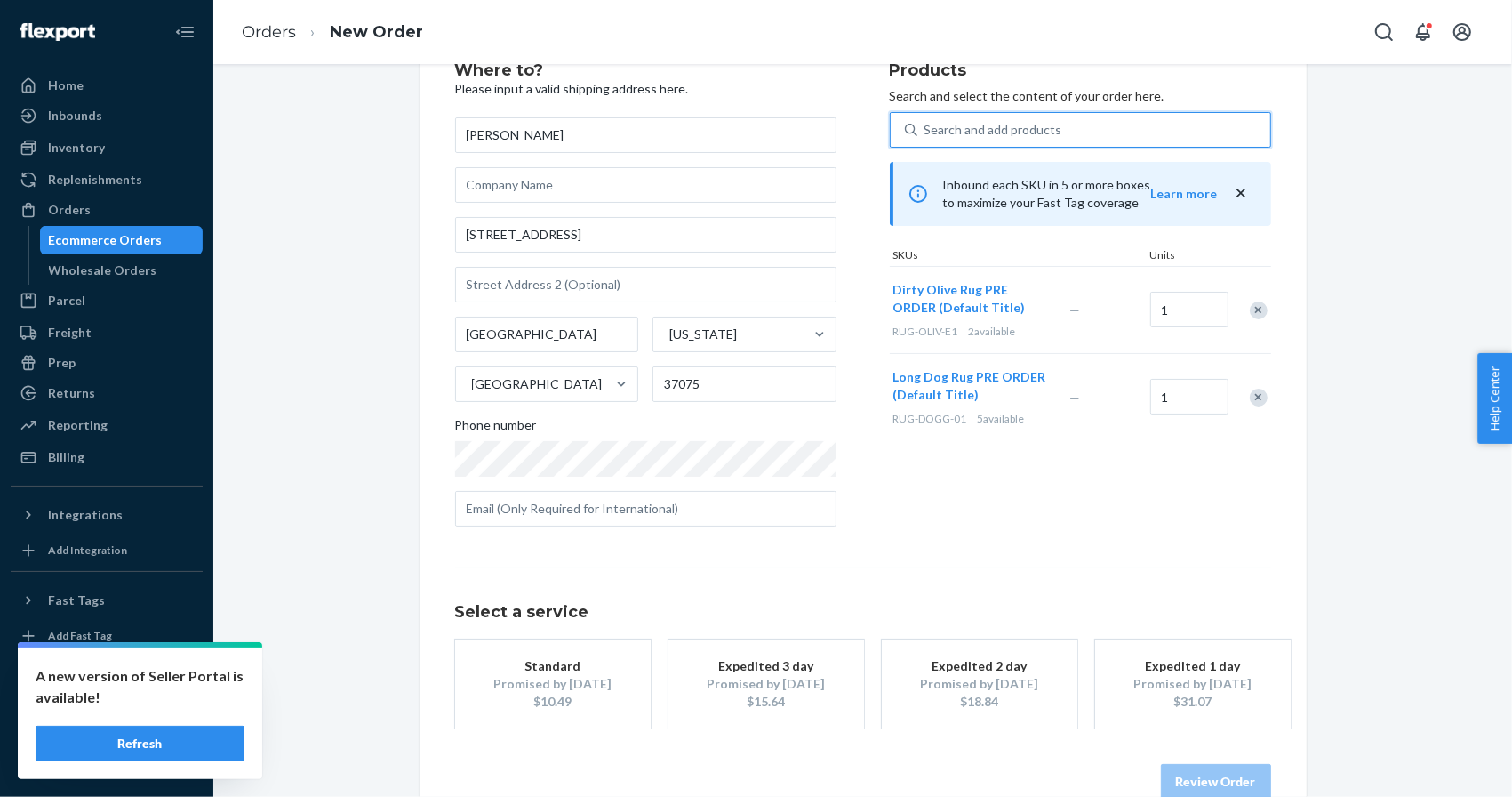
scroll to position [100, 0]
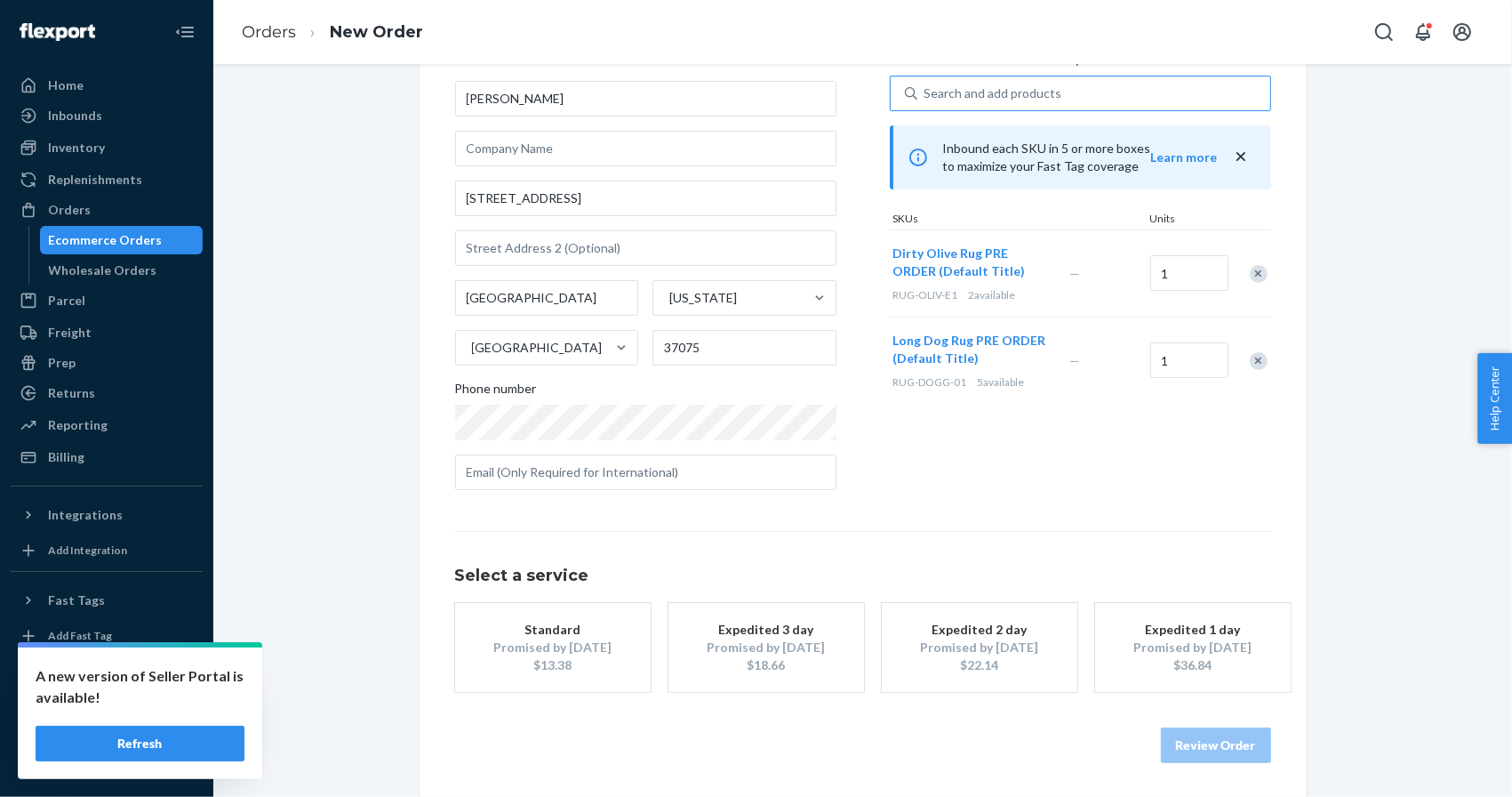
click at [582, 647] on div "Promised by Oct 2, 2025" at bounding box center [553, 647] width 142 height 18
click at [1201, 746] on button "Review Order" at bounding box center [1216, 744] width 110 height 36
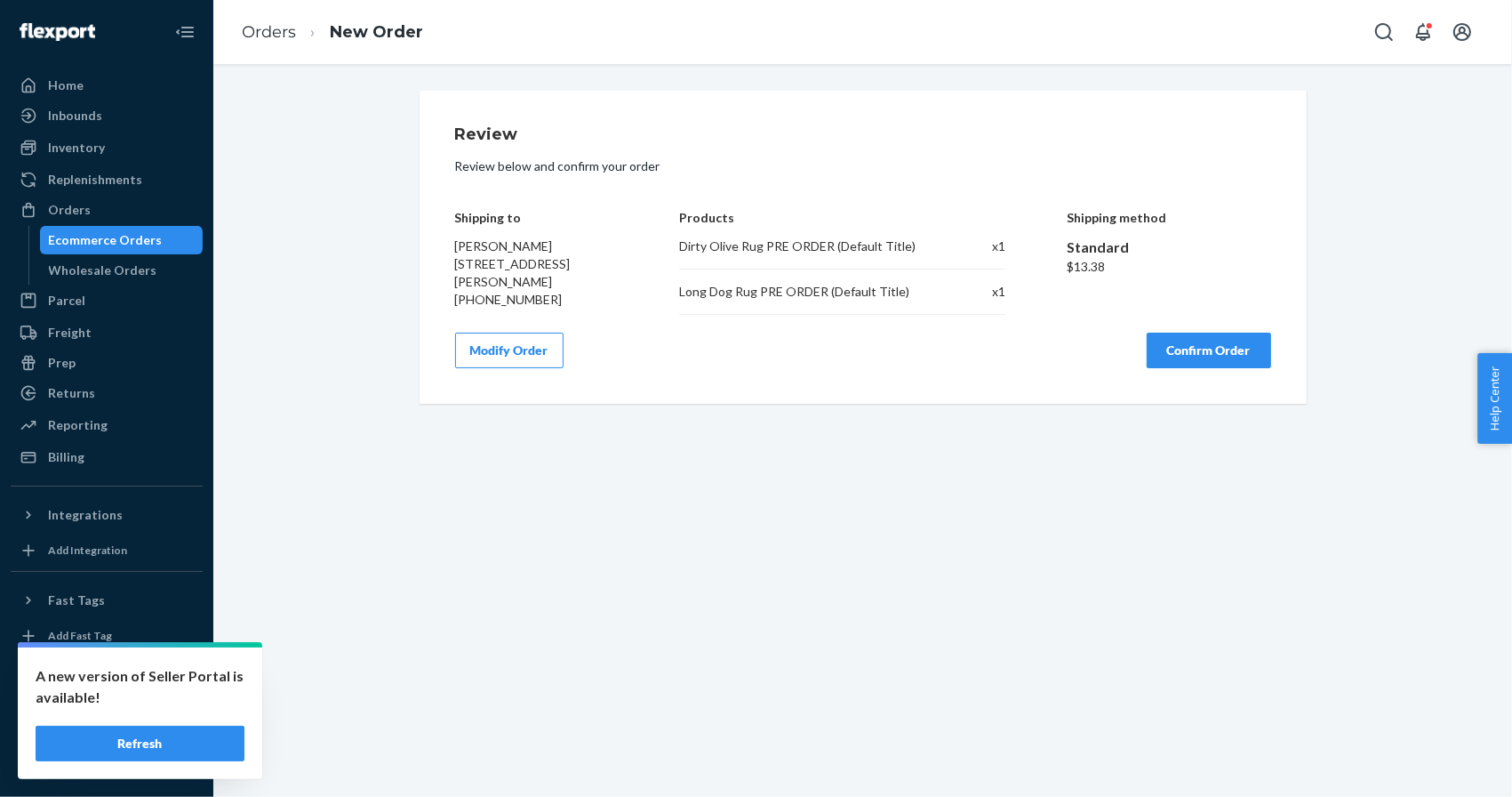
click at [1193, 342] on button "Confirm Order" at bounding box center [1209, 350] width 125 height 36
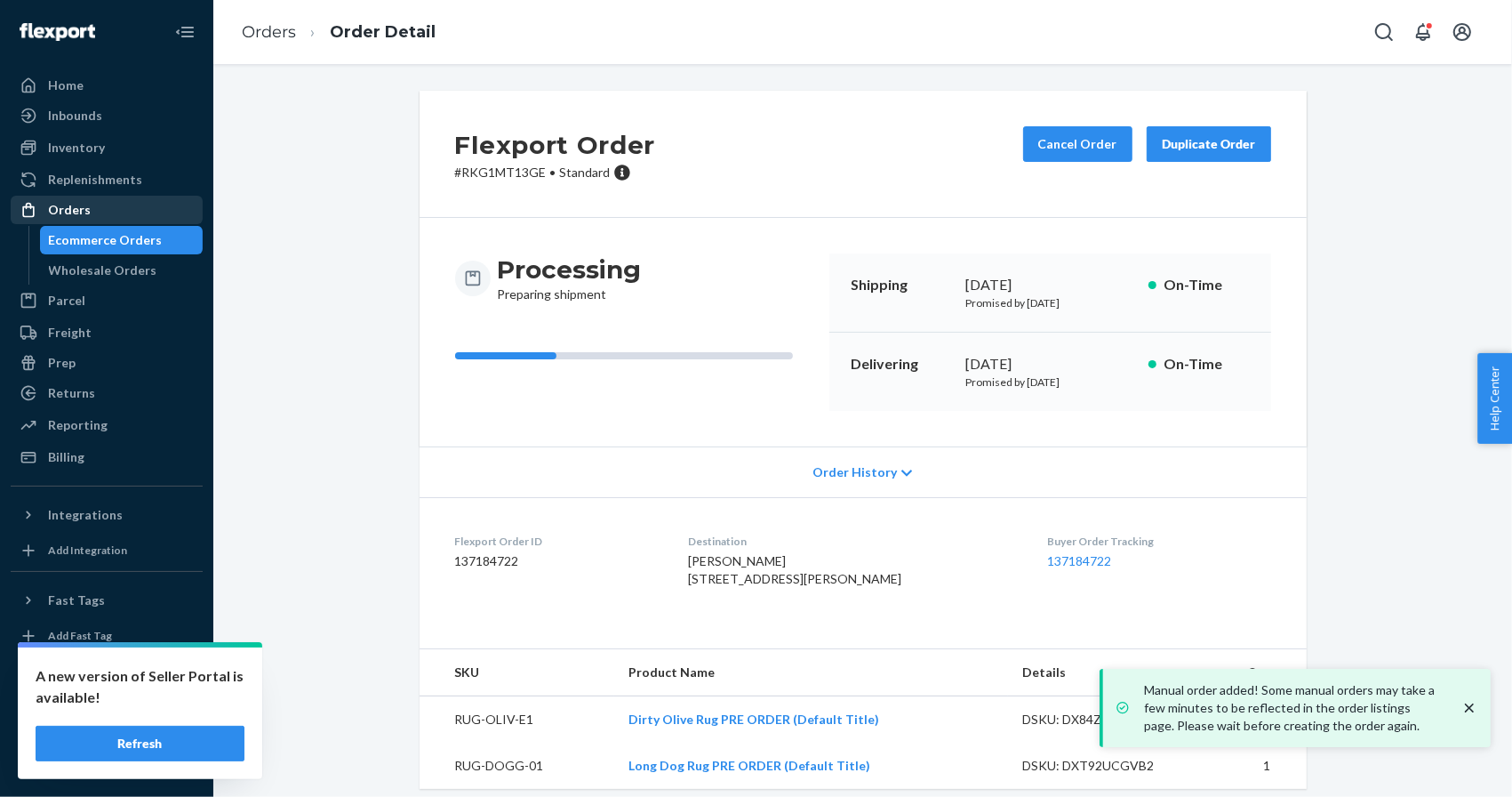
click at [108, 209] on div "Orders" at bounding box center [106, 210] width 188 height 25
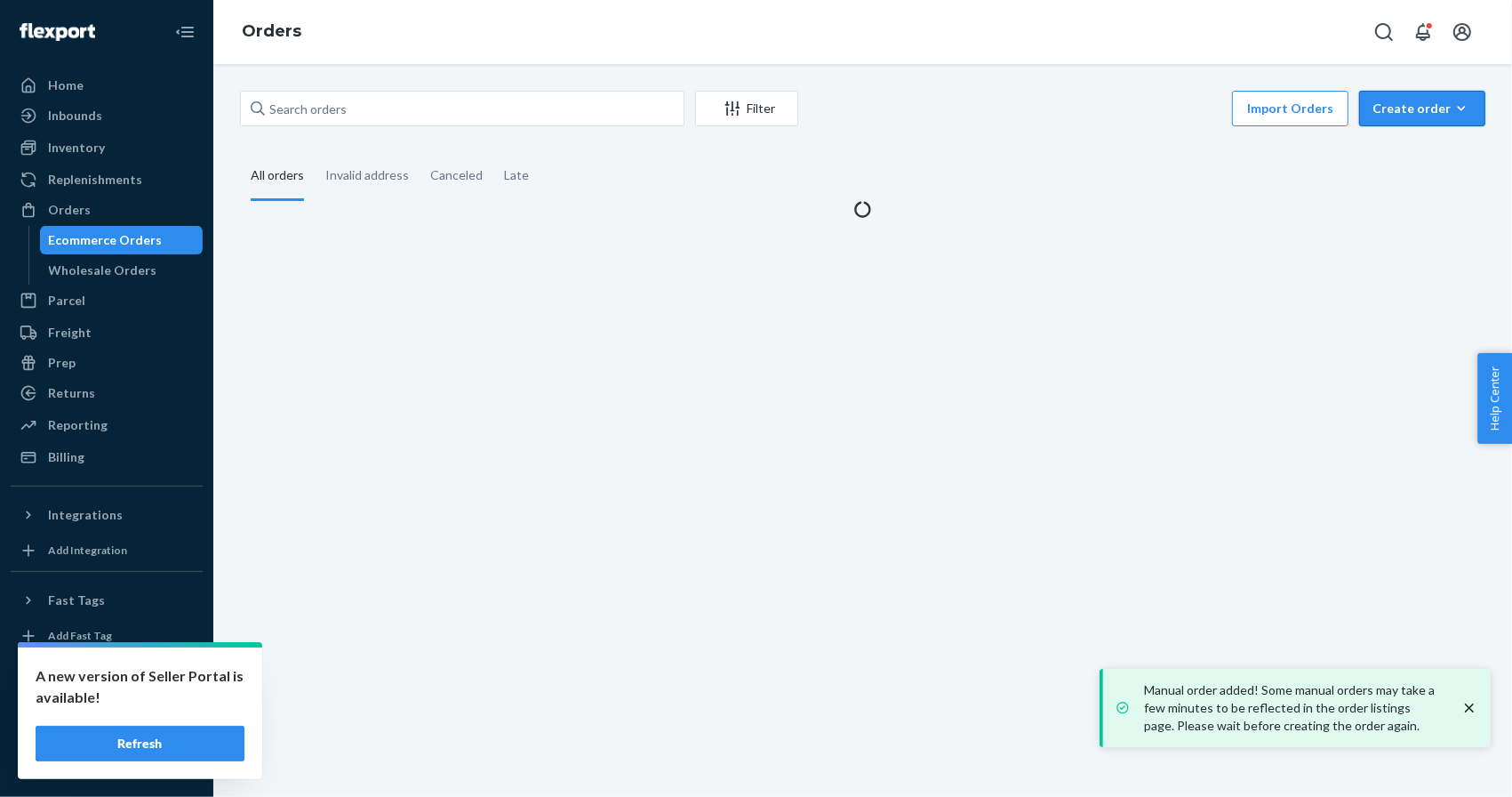
click at [1427, 108] on div "Create order" at bounding box center [1422, 108] width 99 height 18
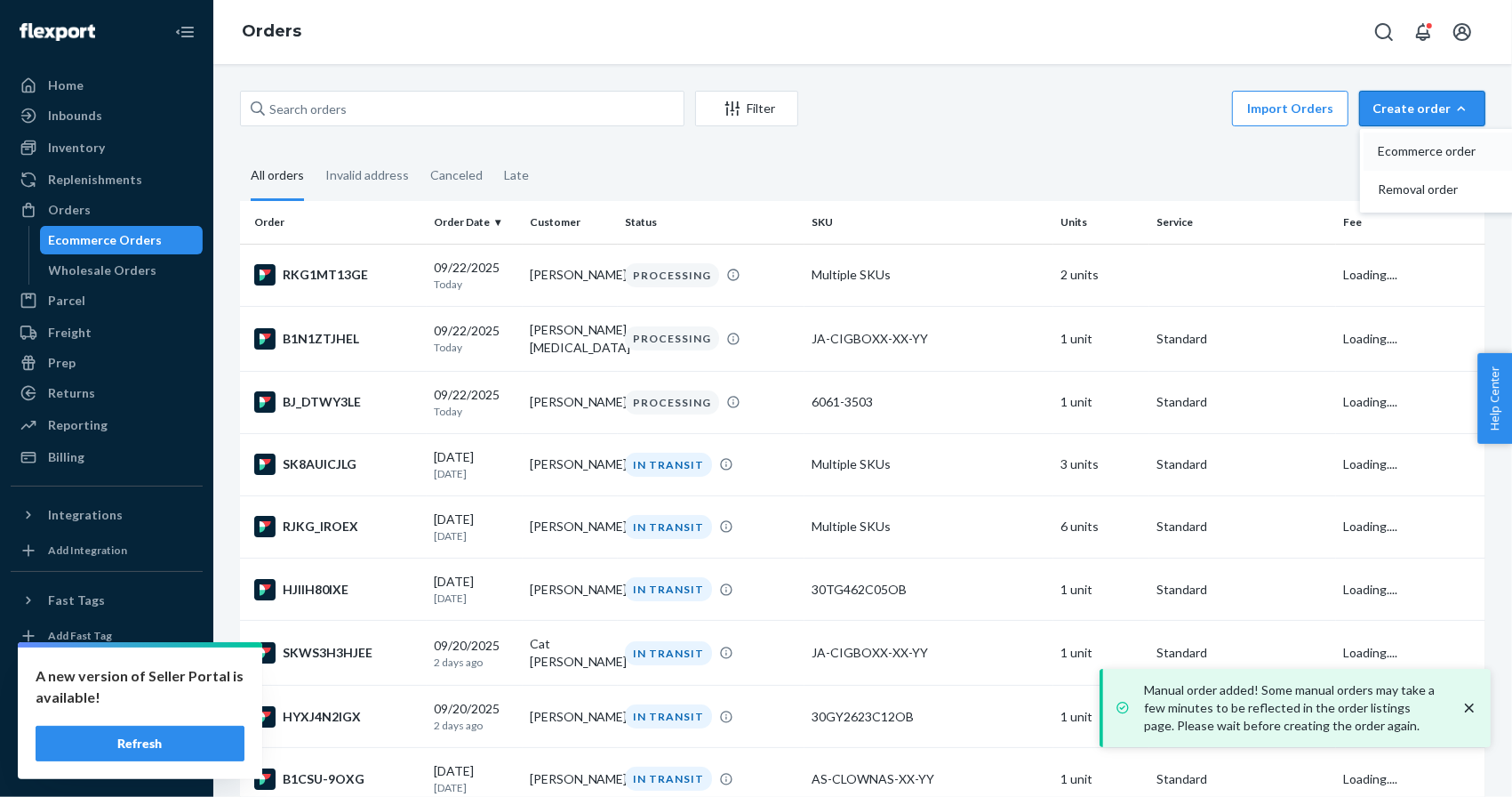
click at [1412, 152] on span "Ecommerce order" at bounding box center [1432, 151] width 110 height 13
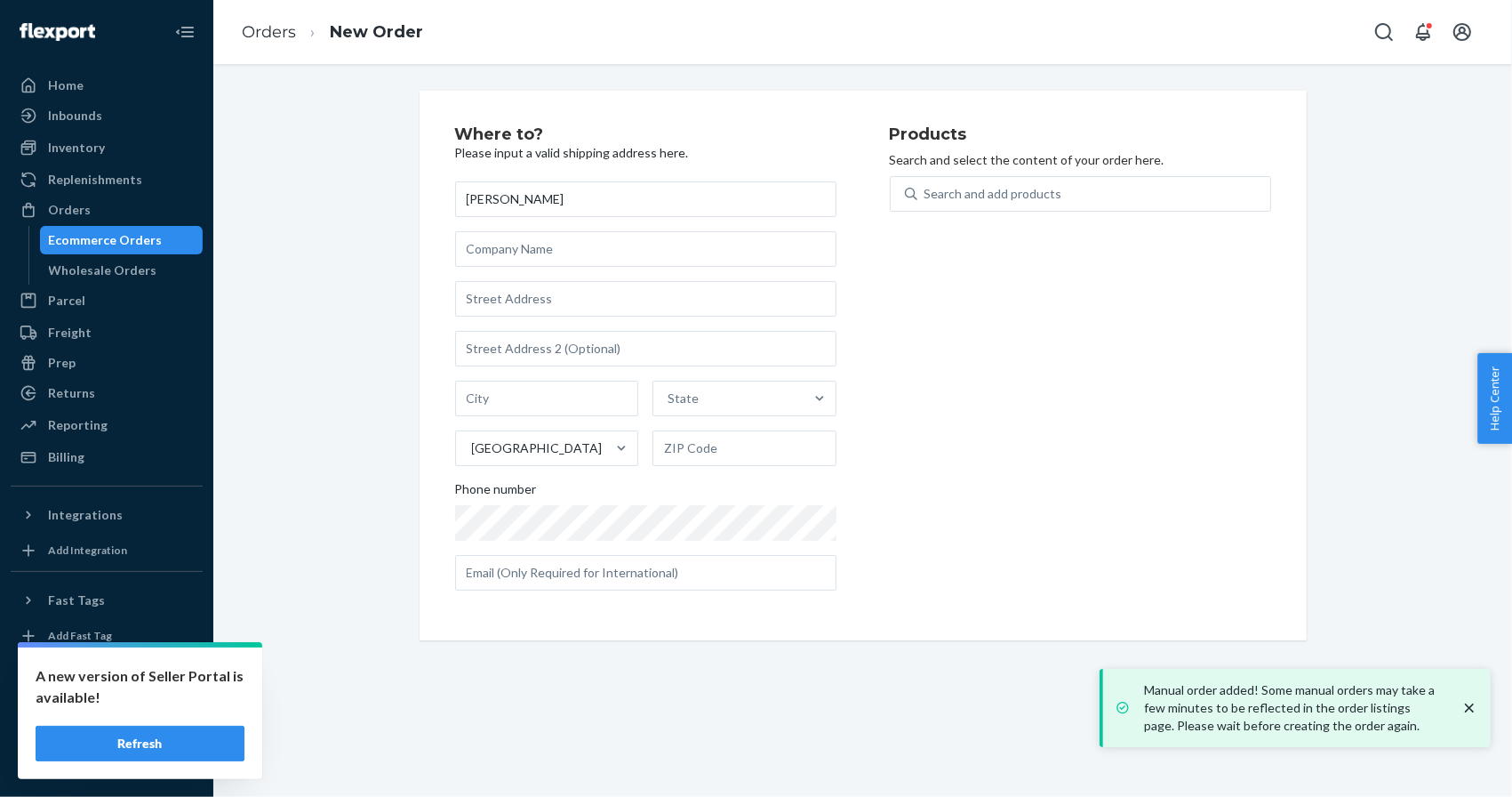
type input "Mercedez Varble"
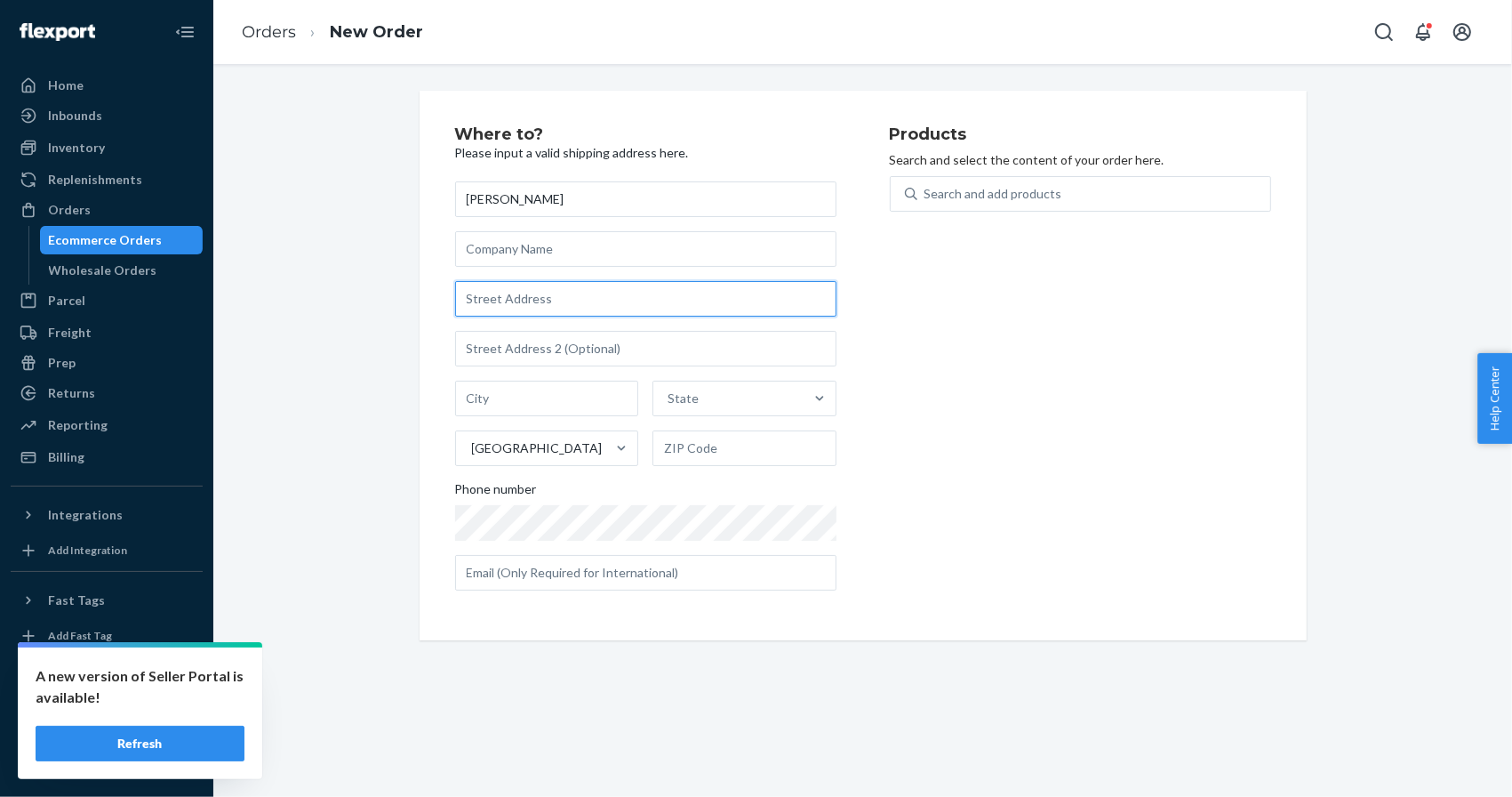
click at [532, 310] on input "text" at bounding box center [645, 298] width 381 height 36
paste input "933 Dixiana Drive Owensboro KY 42303 United States"
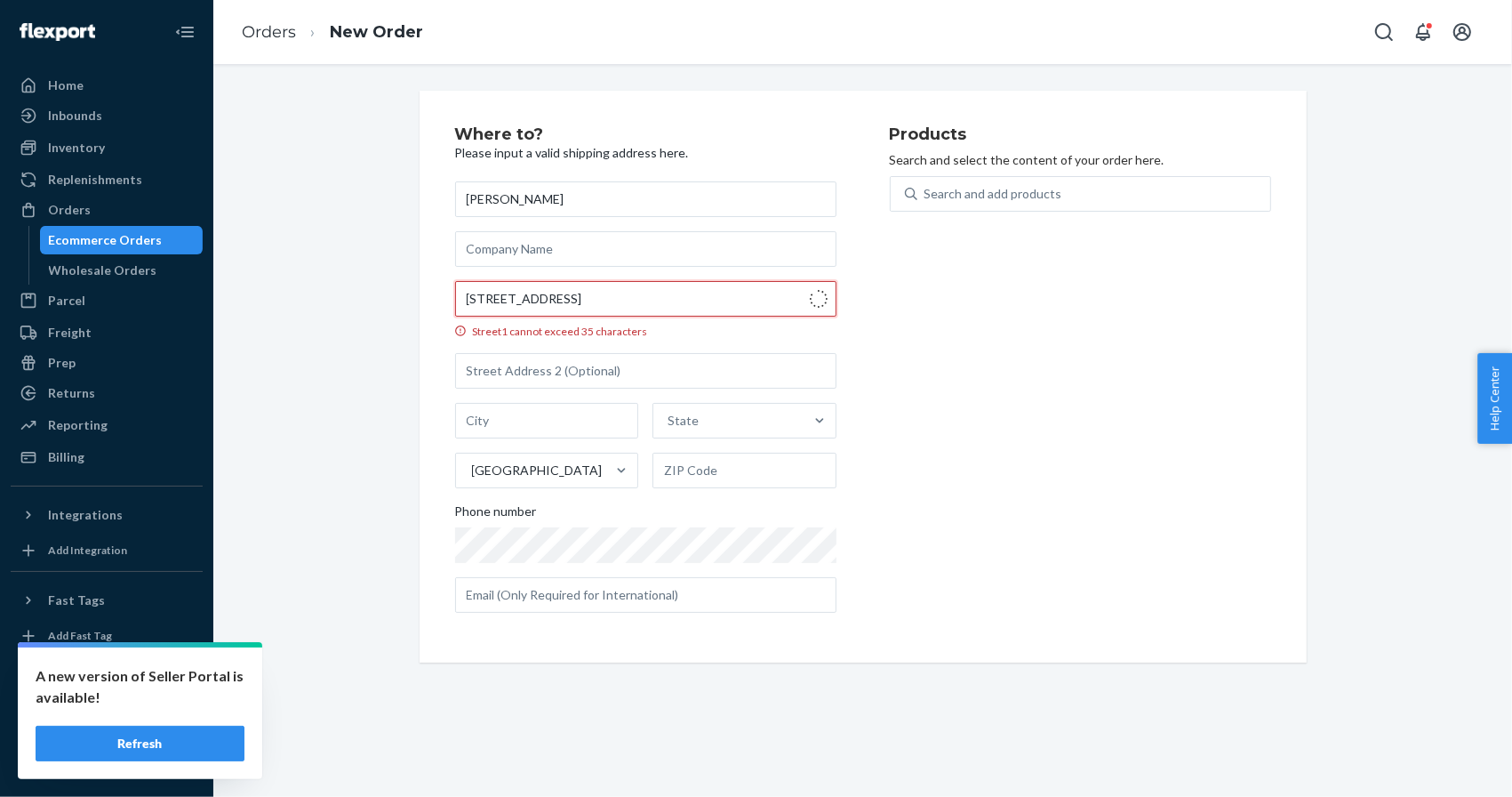
type input "933 Dixiana Dr"
type input "Owensboro"
type input "42303"
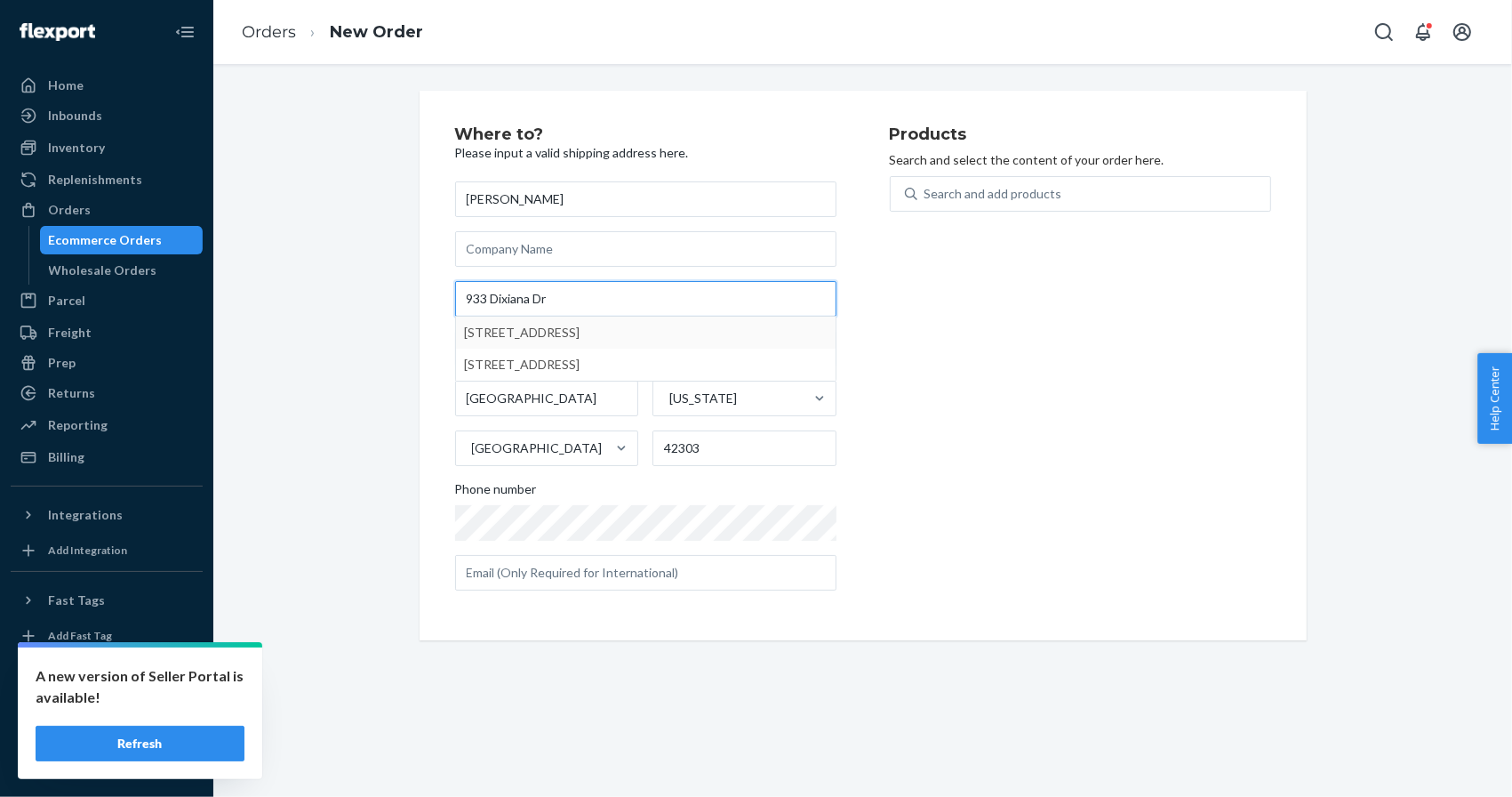
type input "933 Dixiana Dr"
click at [344, 271] on div "Where to? Please input a valid shipping address here. Mercedez Varble 933 Dixia…" at bounding box center [863, 365] width 1272 height 550
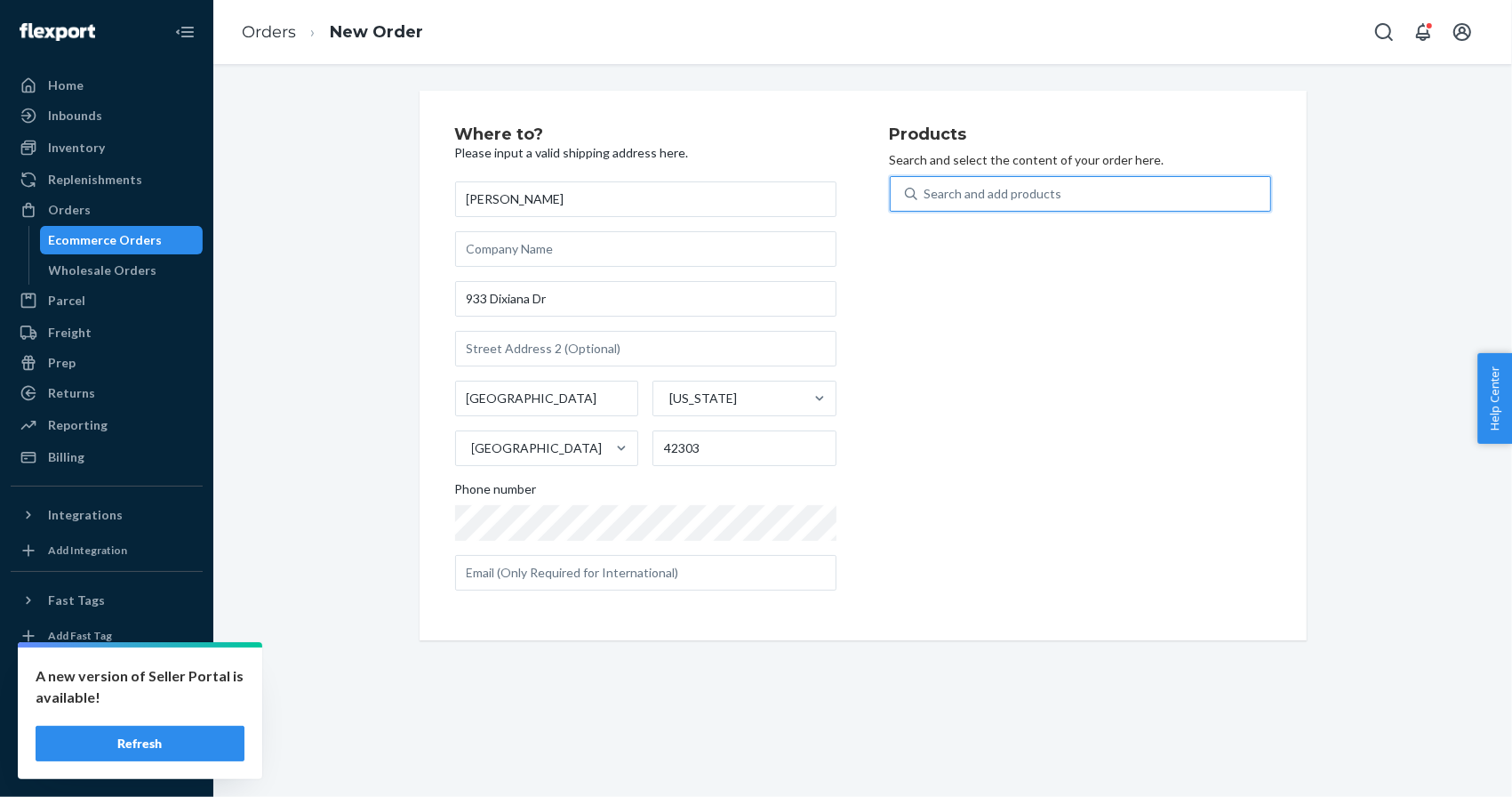
click at [1024, 203] on div "Search and add products" at bounding box center [1094, 194] width 353 height 32
click at [926, 203] on input "0 results available. Use Up and Down to choose options, press Enter to select t…" at bounding box center [926, 194] width 2 height 18
paste input "04HLL25C"
type input "04HLL25C"
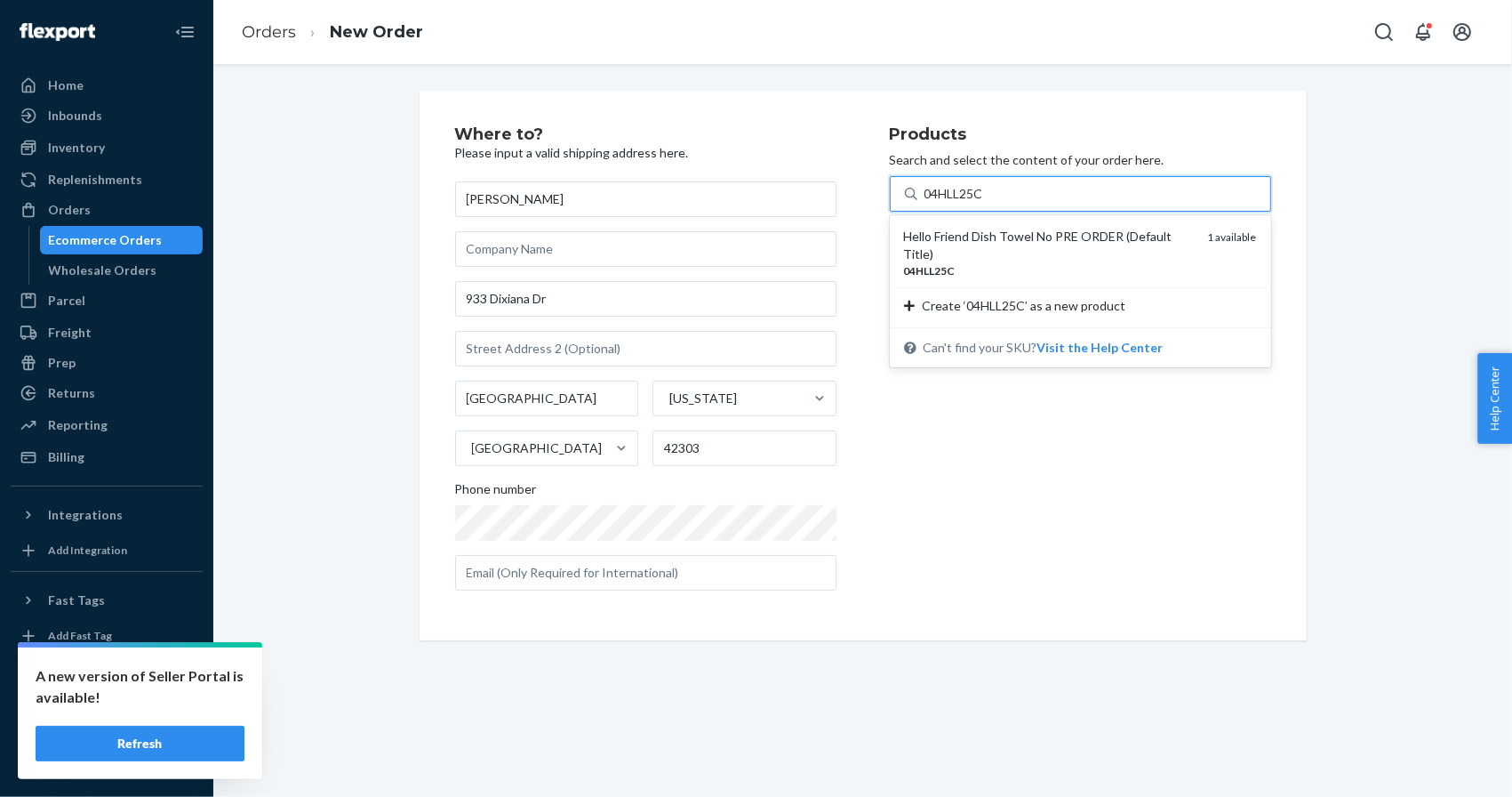
click at [1004, 242] on div "Hello Friend Dish Towel No PRE ORDER (Default Title)" at bounding box center [1048, 246] width 289 height 36
click at [986, 203] on input "04HLL25C" at bounding box center [955, 194] width 61 height 18
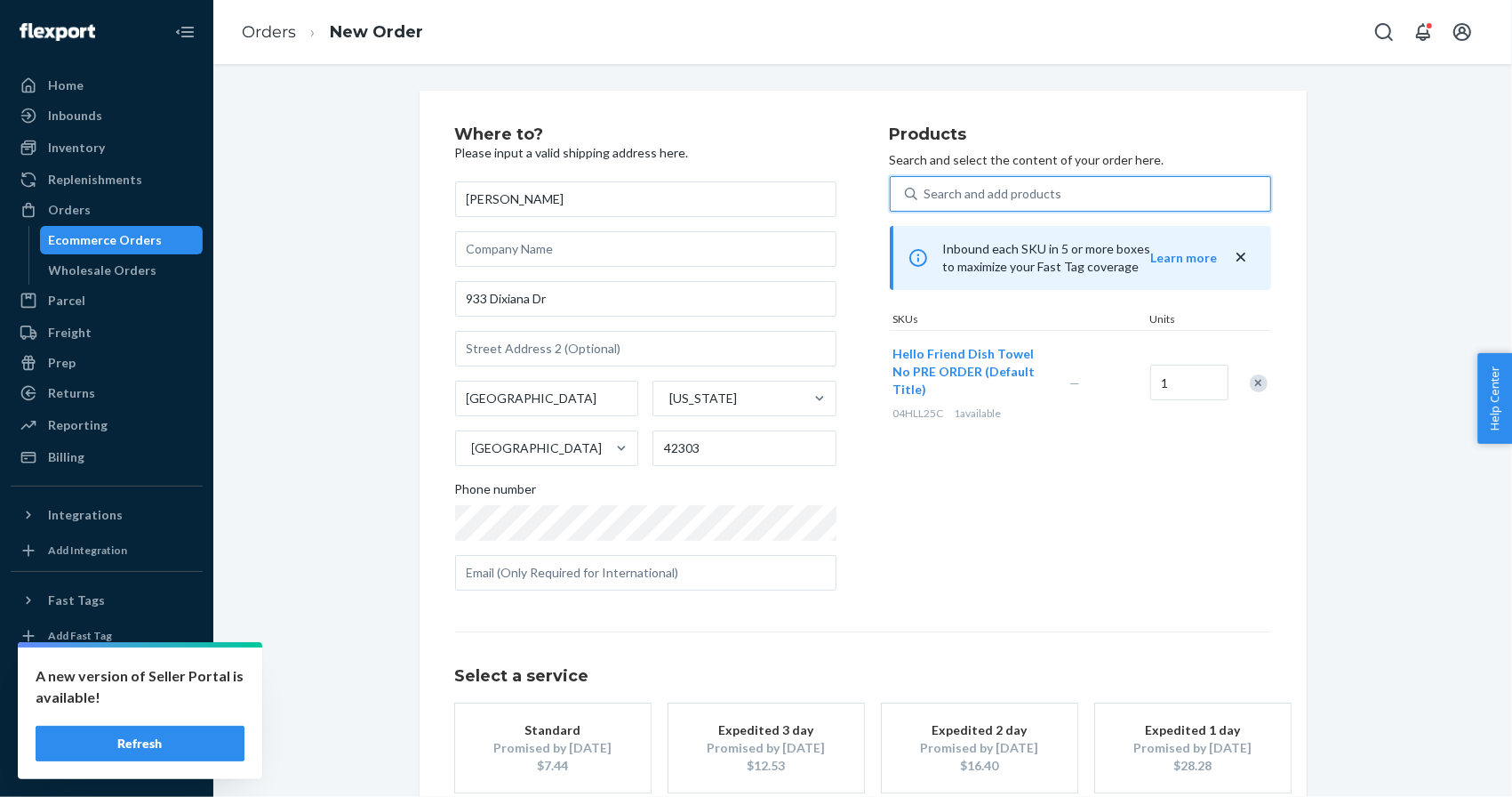
click at [987, 206] on div "Search and add products" at bounding box center [1094, 194] width 353 height 32
click at [926, 203] on input "0 results available. Select is focused ,type to refine list, press Down to open…" at bounding box center [926, 194] width 2 height 18
paste input "MIR-CHRY-01"
type input "MIR-CHRY-01"
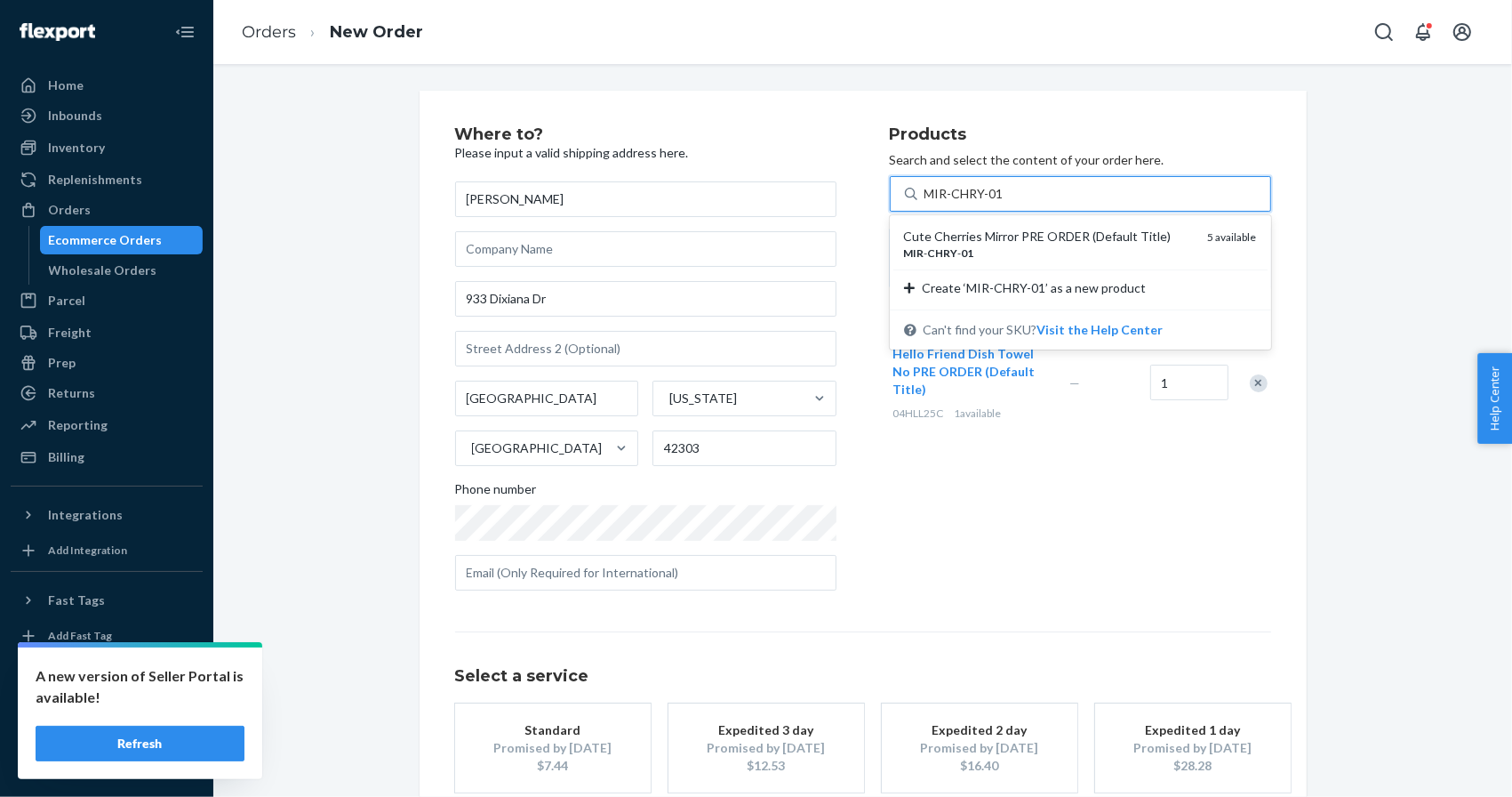
click at [977, 238] on div "Cute Cherries Mirror PRE ORDER (Default Title)" at bounding box center [1048, 237] width 289 height 18
click at [977, 203] on input "MIR-CHRY-01" at bounding box center [964, 194] width 81 height 18
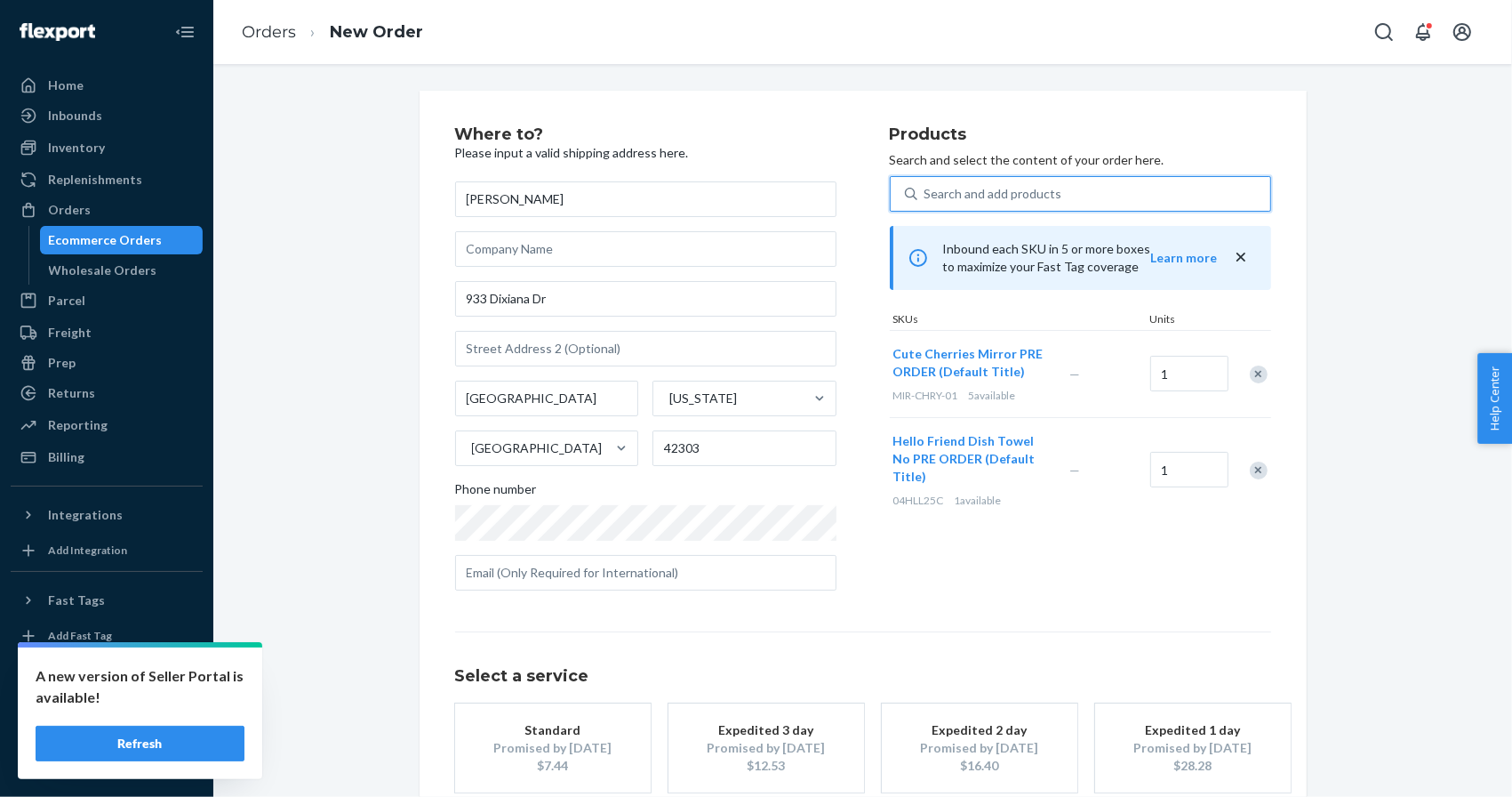
scroll to position [50, 0]
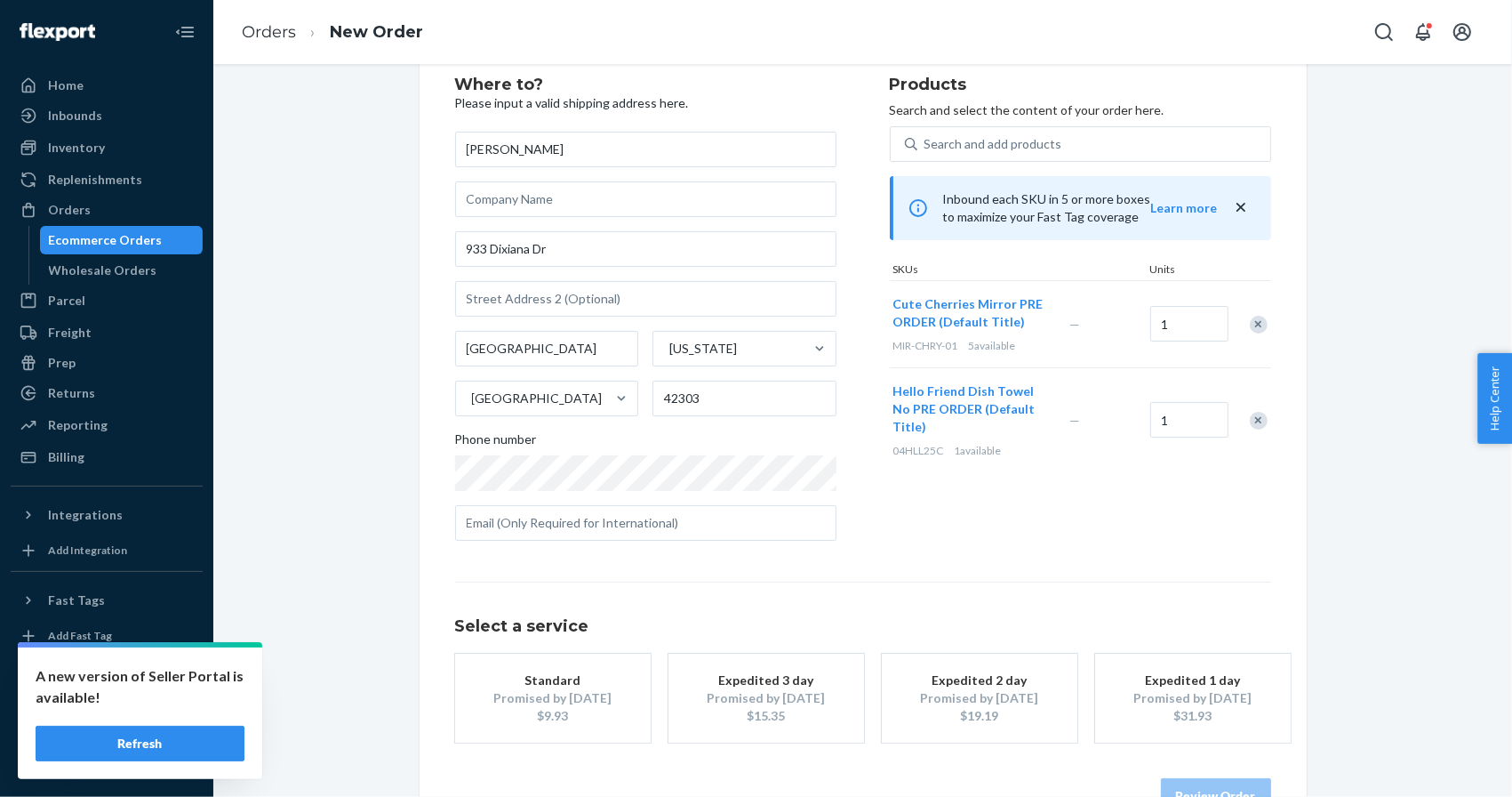
click at [563, 683] on div "Standard" at bounding box center [553, 680] width 142 height 18
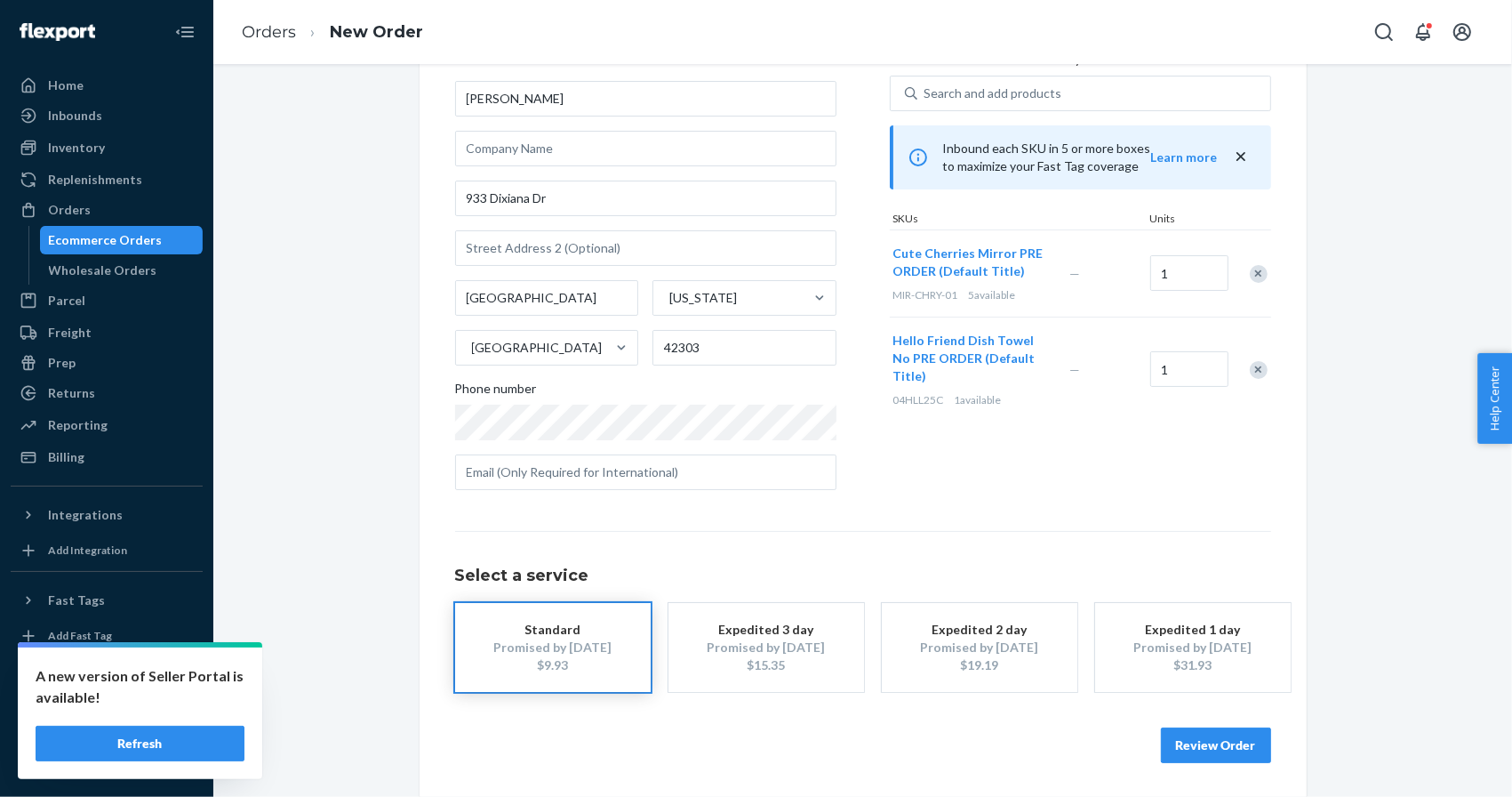
click at [1215, 746] on button "Review Order" at bounding box center [1216, 744] width 110 height 36
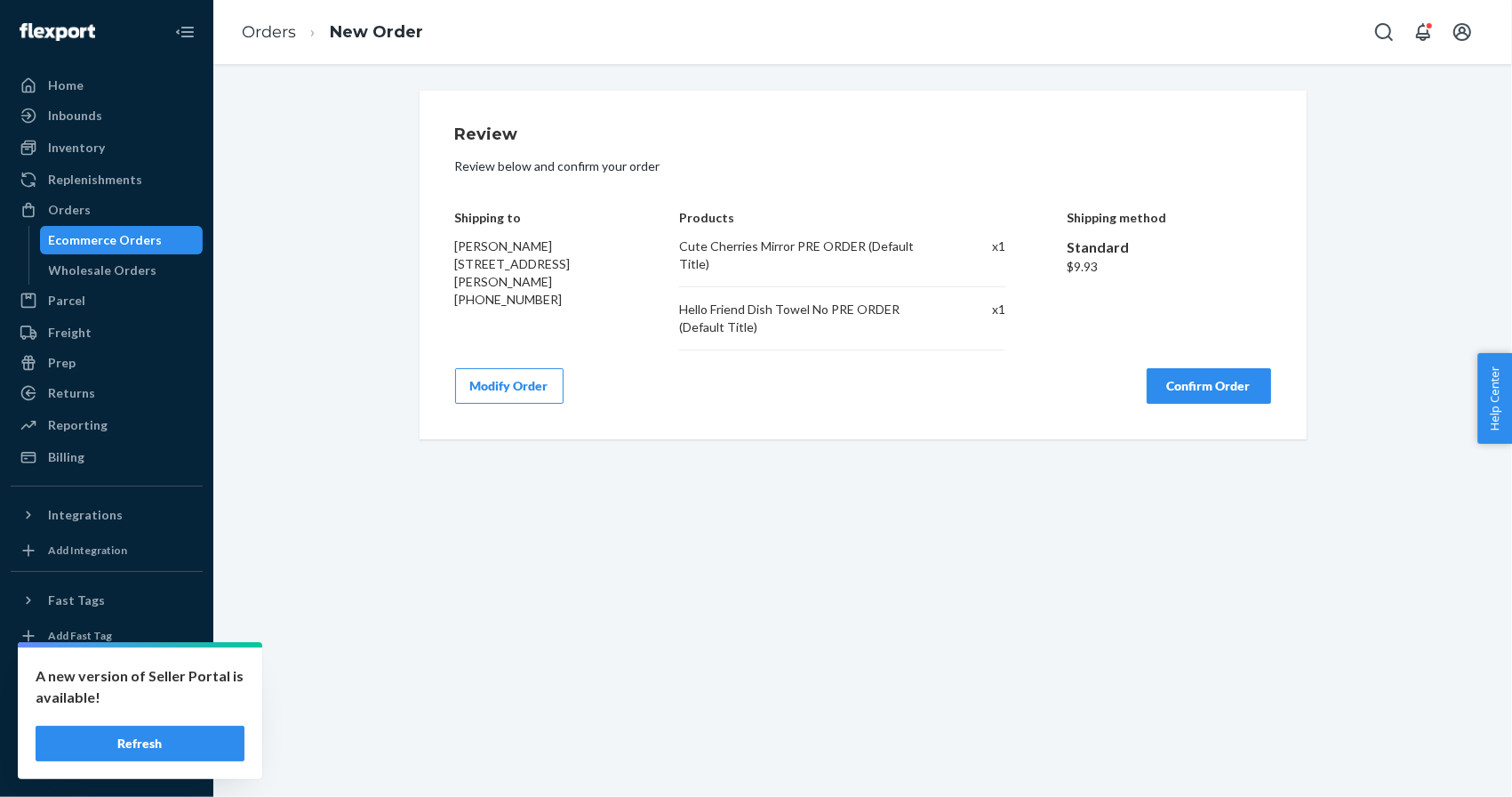
scroll to position [0, 0]
click at [528, 390] on button "Modify Order" at bounding box center [509, 386] width 108 height 36
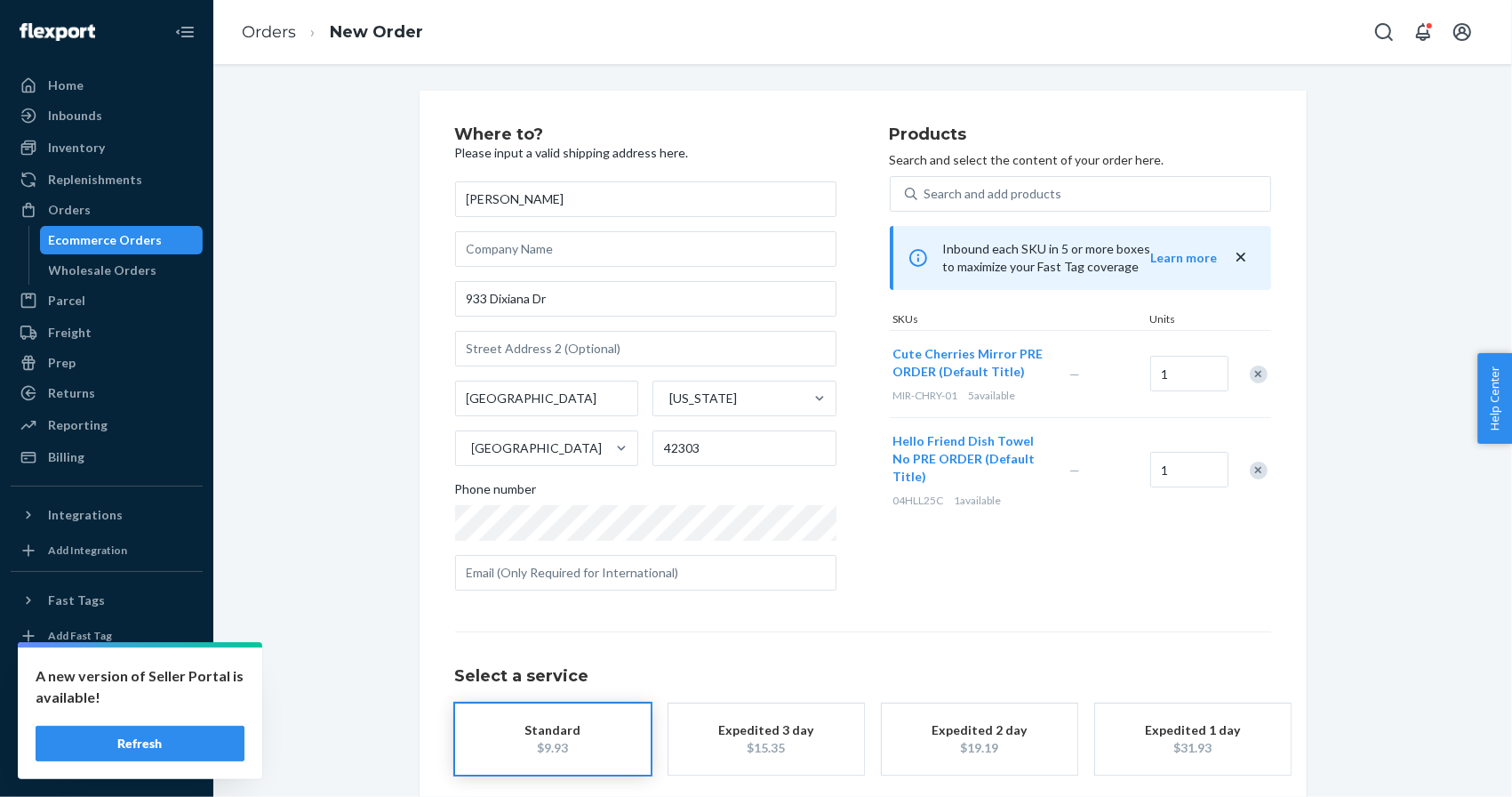
click at [926, 356] on span "Cute Cherries Mirror PRE ORDER (Default Title)" at bounding box center [968, 362] width 150 height 33
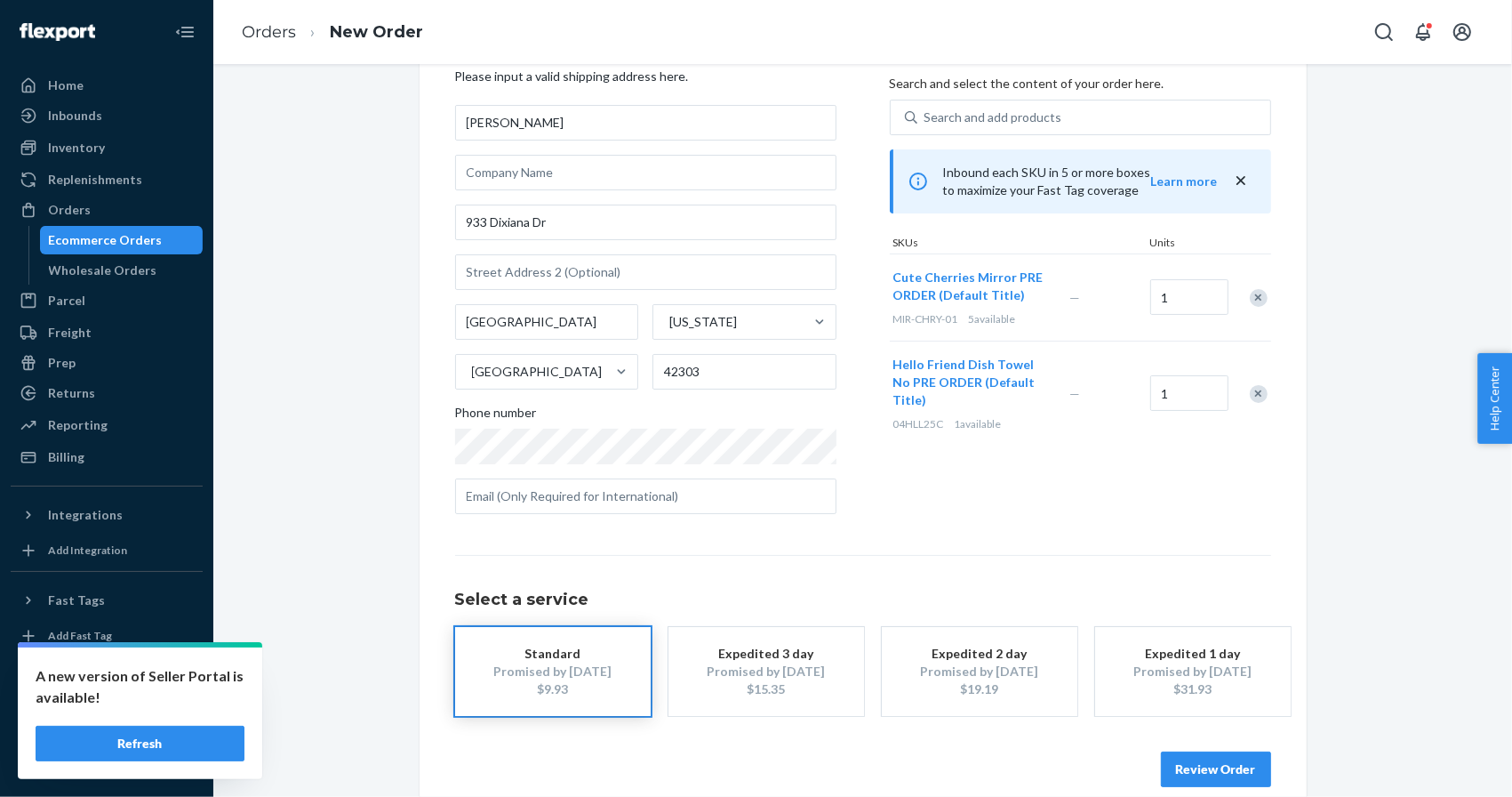
click at [1218, 755] on button "Review Order" at bounding box center [1216, 769] width 110 height 36
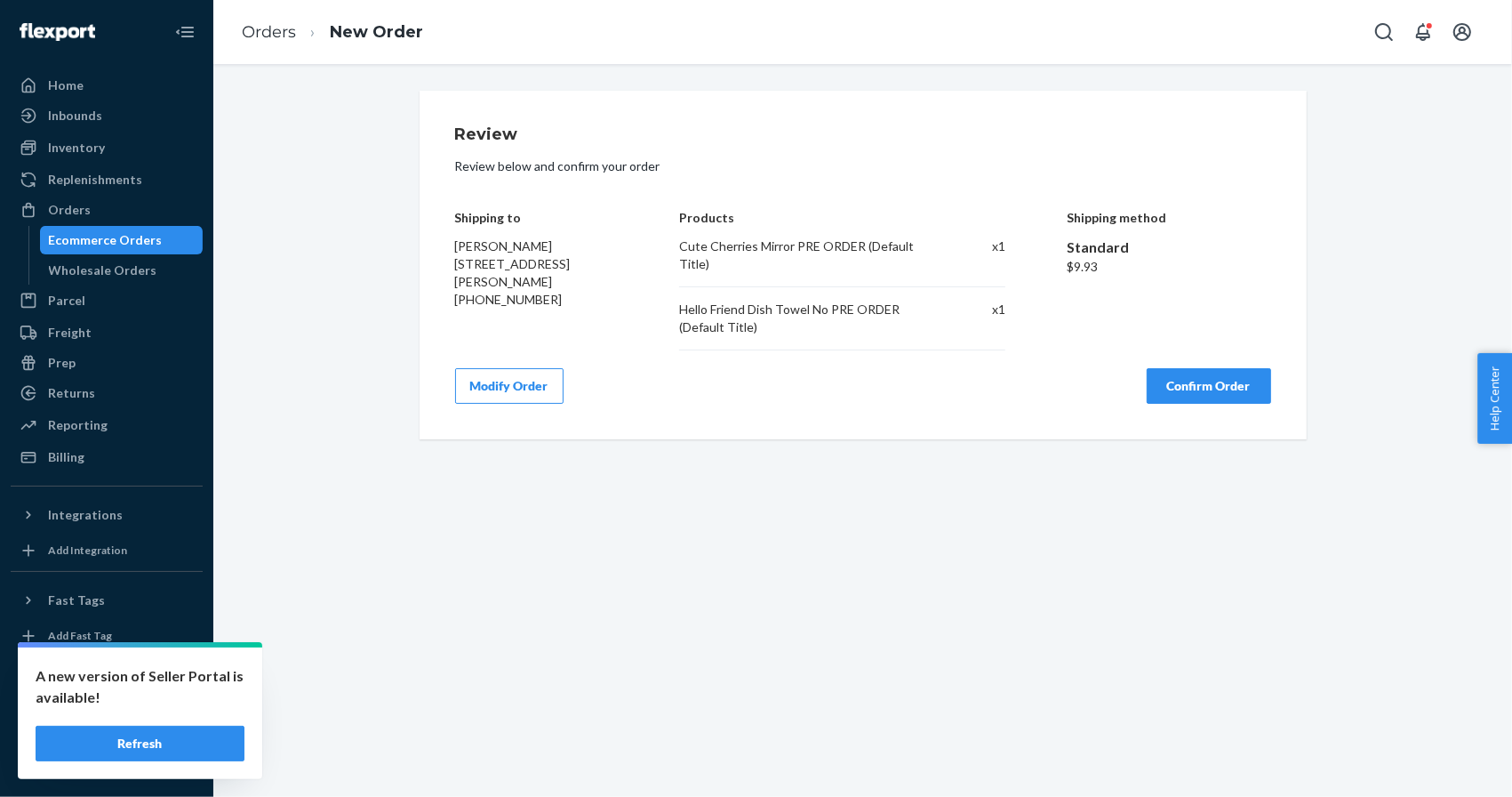
scroll to position [0, 0]
click at [1205, 390] on button "Confirm Order" at bounding box center [1209, 386] width 125 height 36
